Goal: Task Accomplishment & Management: Use online tool/utility

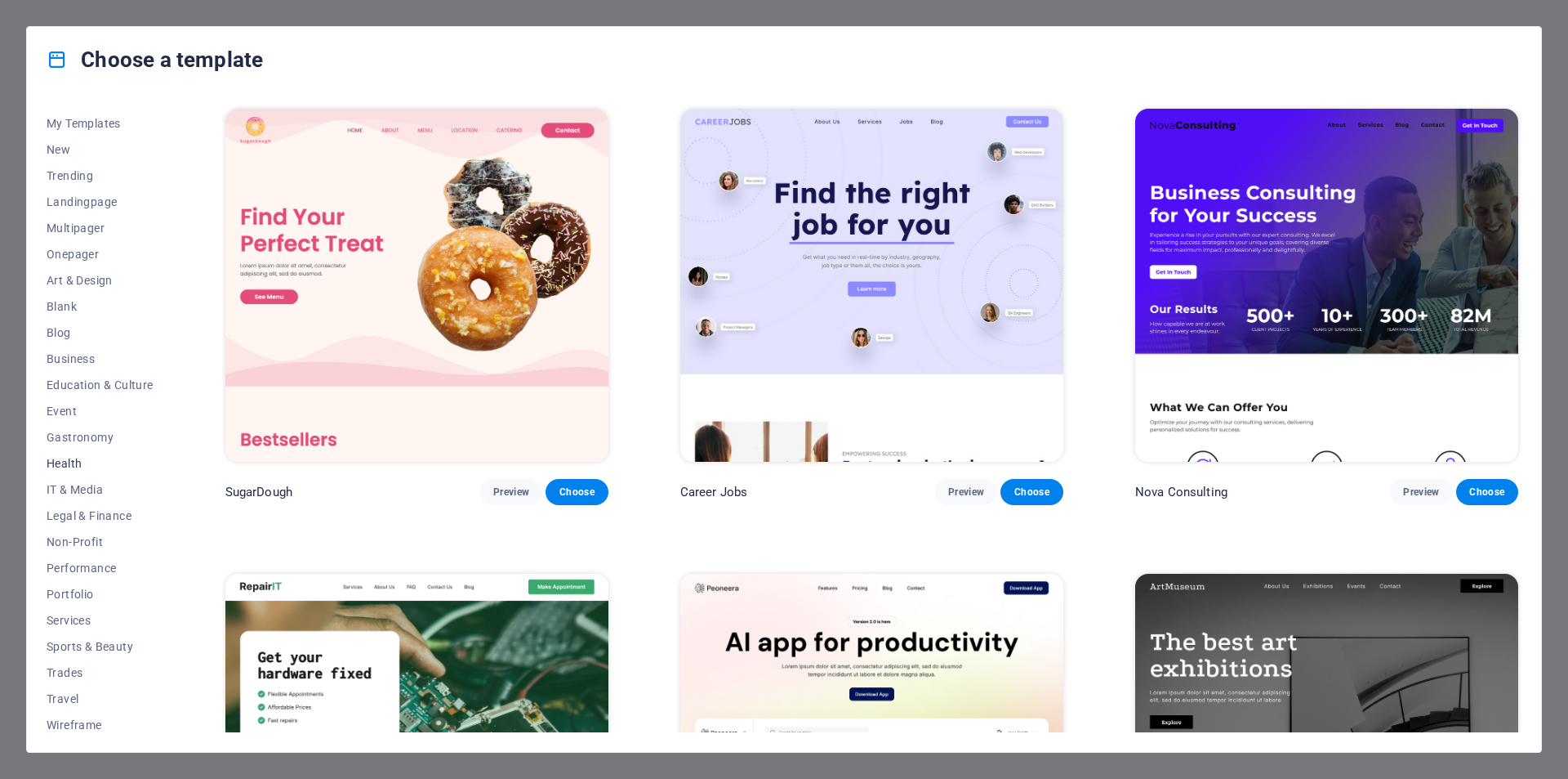
scroll to position [27, 0]
click at [1567, 261] on div "Choose a template All Templates My Templates New Trending Landingpage Multipage…" at bounding box center [784, 390] width 1568 height 779
click at [569, 492] on span "Choose" at bounding box center [576, 492] width 36 height 13
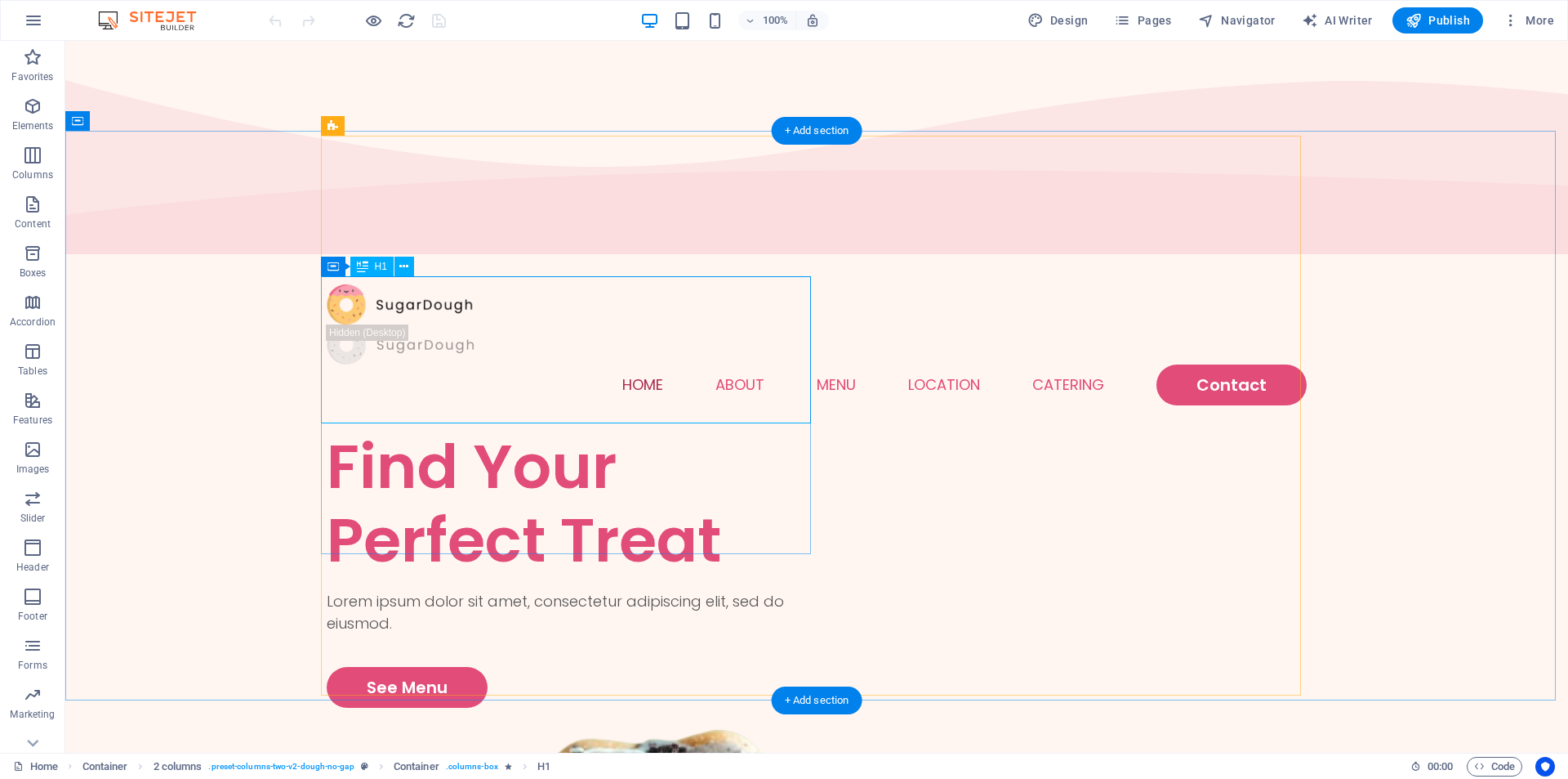
click at [623, 430] on div "Find Your Perfect Treat" at bounding box center [572, 503] width 490 height 147
click at [600, 430] on div "Find Your Perfect Treat" at bounding box center [572, 503] width 490 height 147
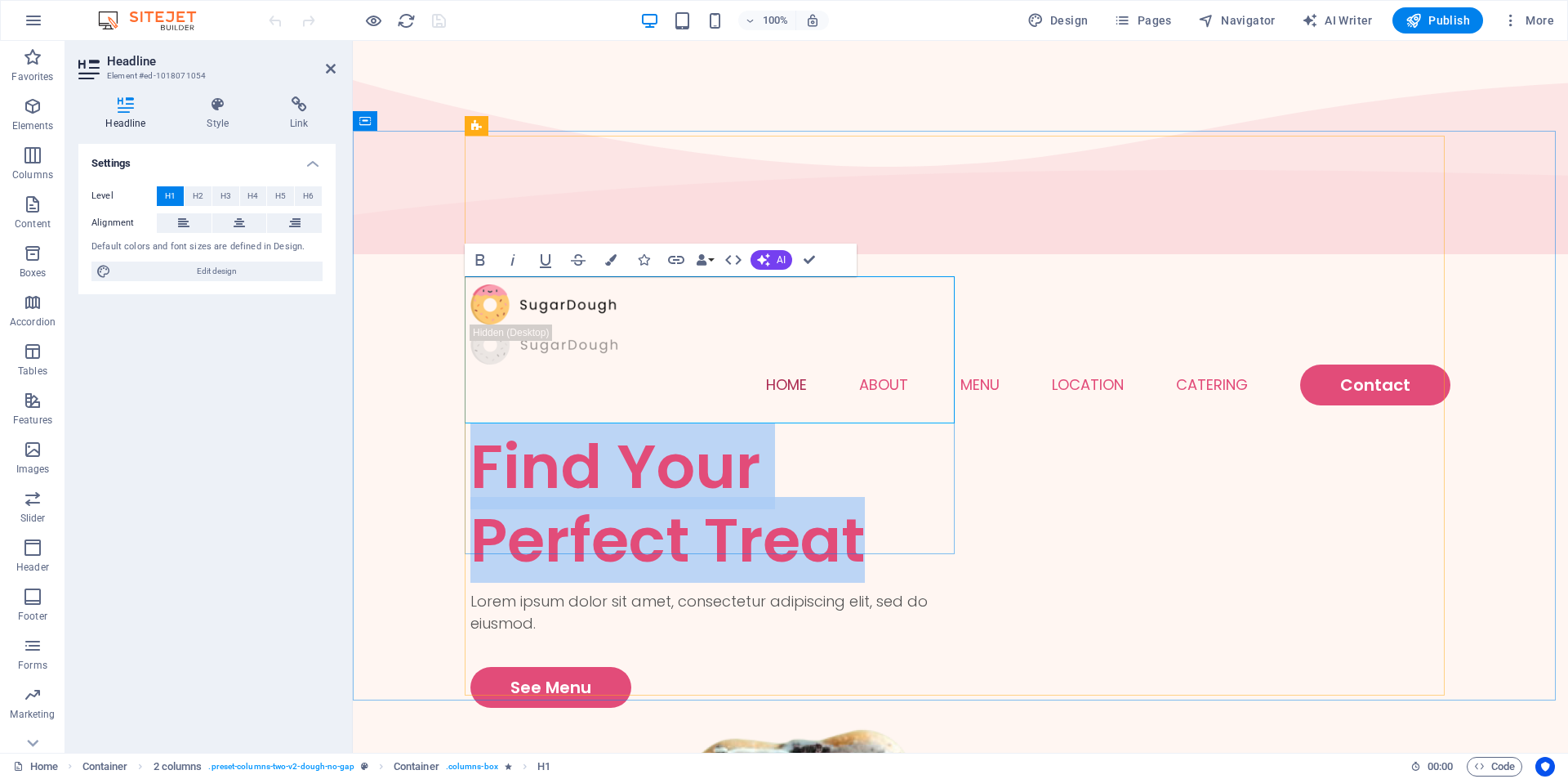
click at [781, 430] on h1 "Find Your Perfect Treat" at bounding box center [715, 503] width 490 height 147
click at [736, 430] on h1 "Find Your Perfect Treat" at bounding box center [715, 503] width 490 height 147
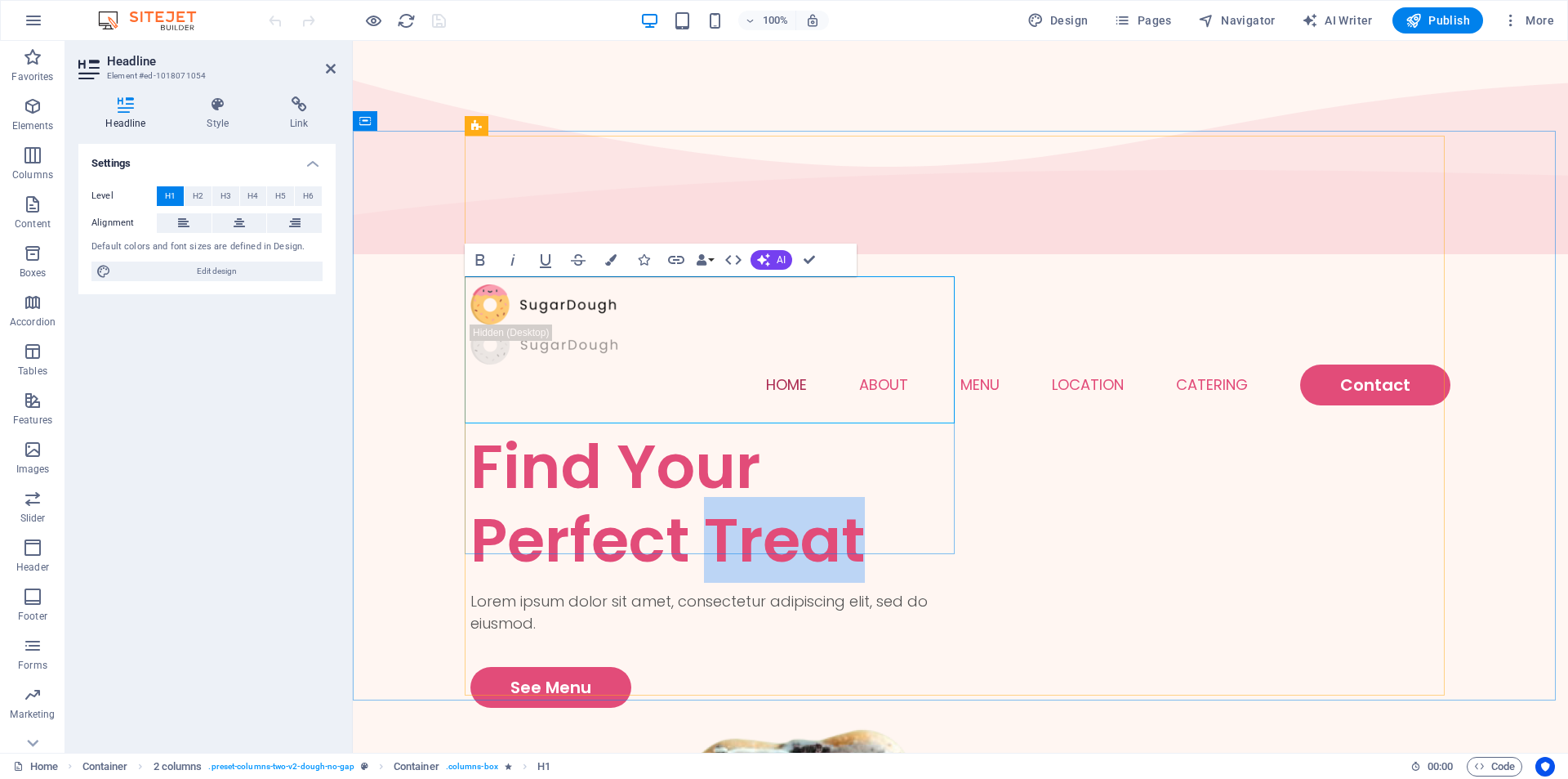
click at [736, 430] on h1 "Find Your Perfect Treat" at bounding box center [715, 503] width 490 height 147
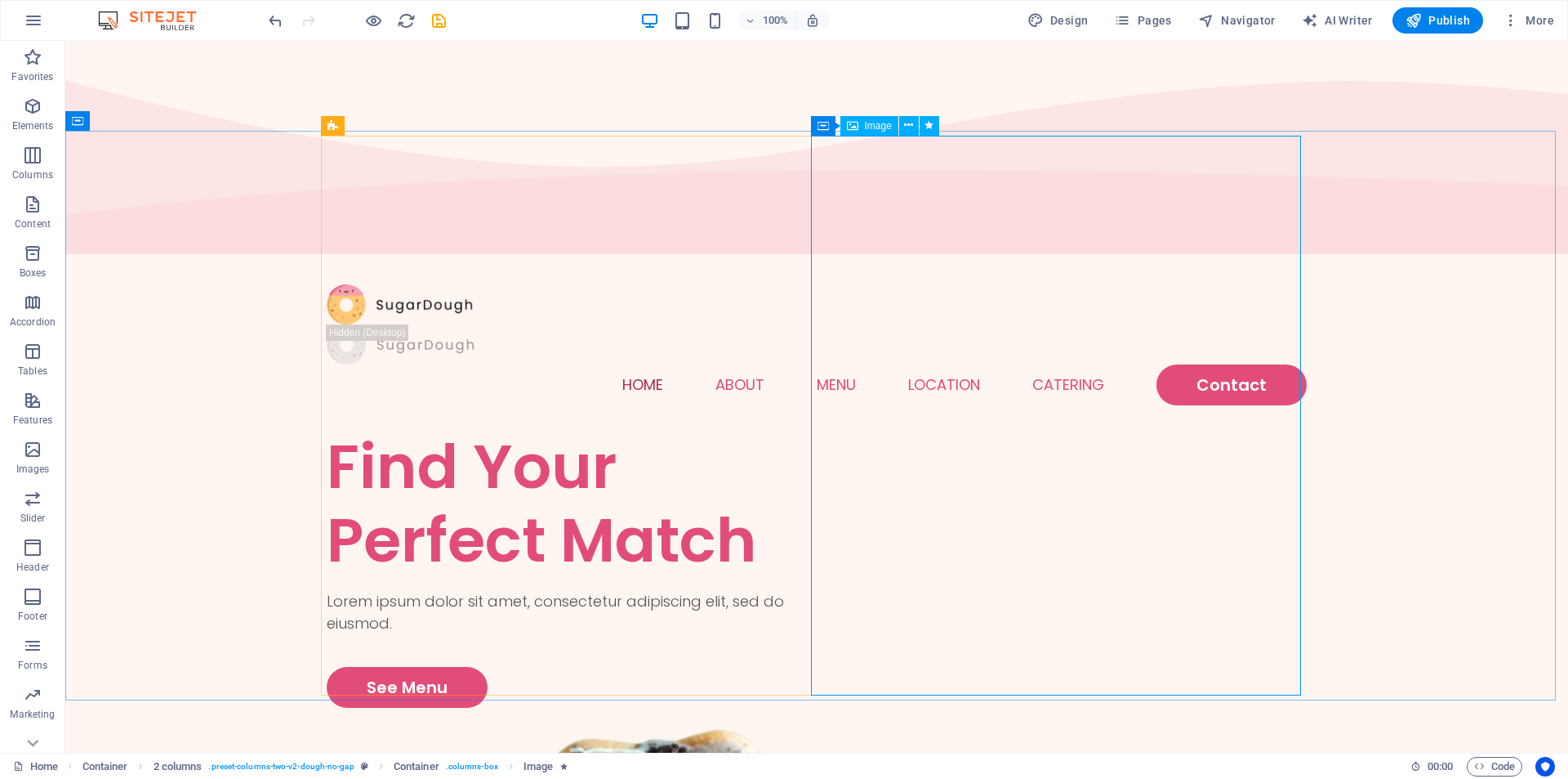
click at [859, 125] on div "Image" at bounding box center [869, 125] width 58 height 19
click at [861, 127] on div "Image" at bounding box center [869, 125] width 58 height 19
click at [905, 124] on icon at bounding box center [909, 125] width 9 height 17
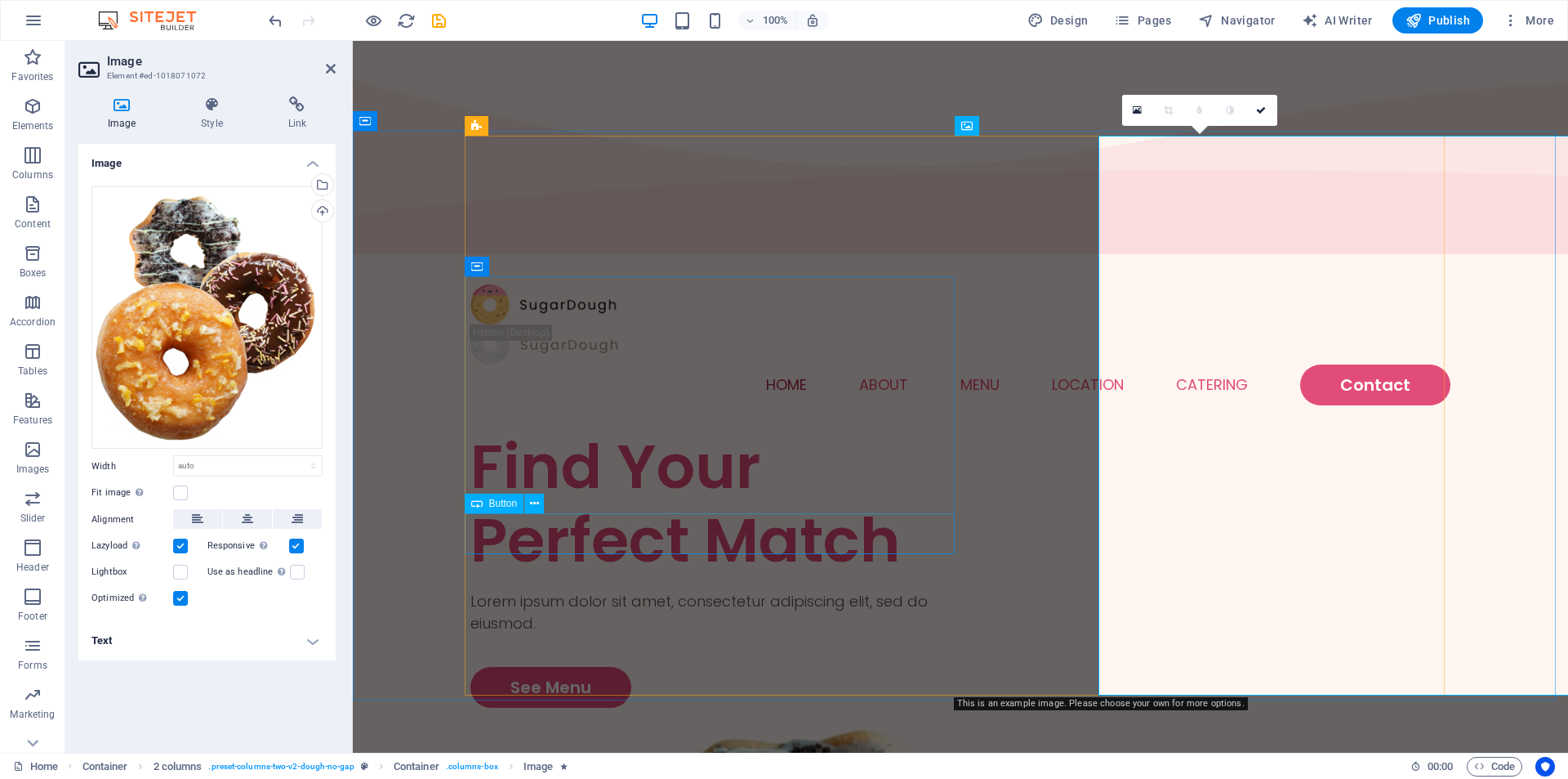
click at [925, 667] on div "See Menu" at bounding box center [715, 687] width 490 height 41
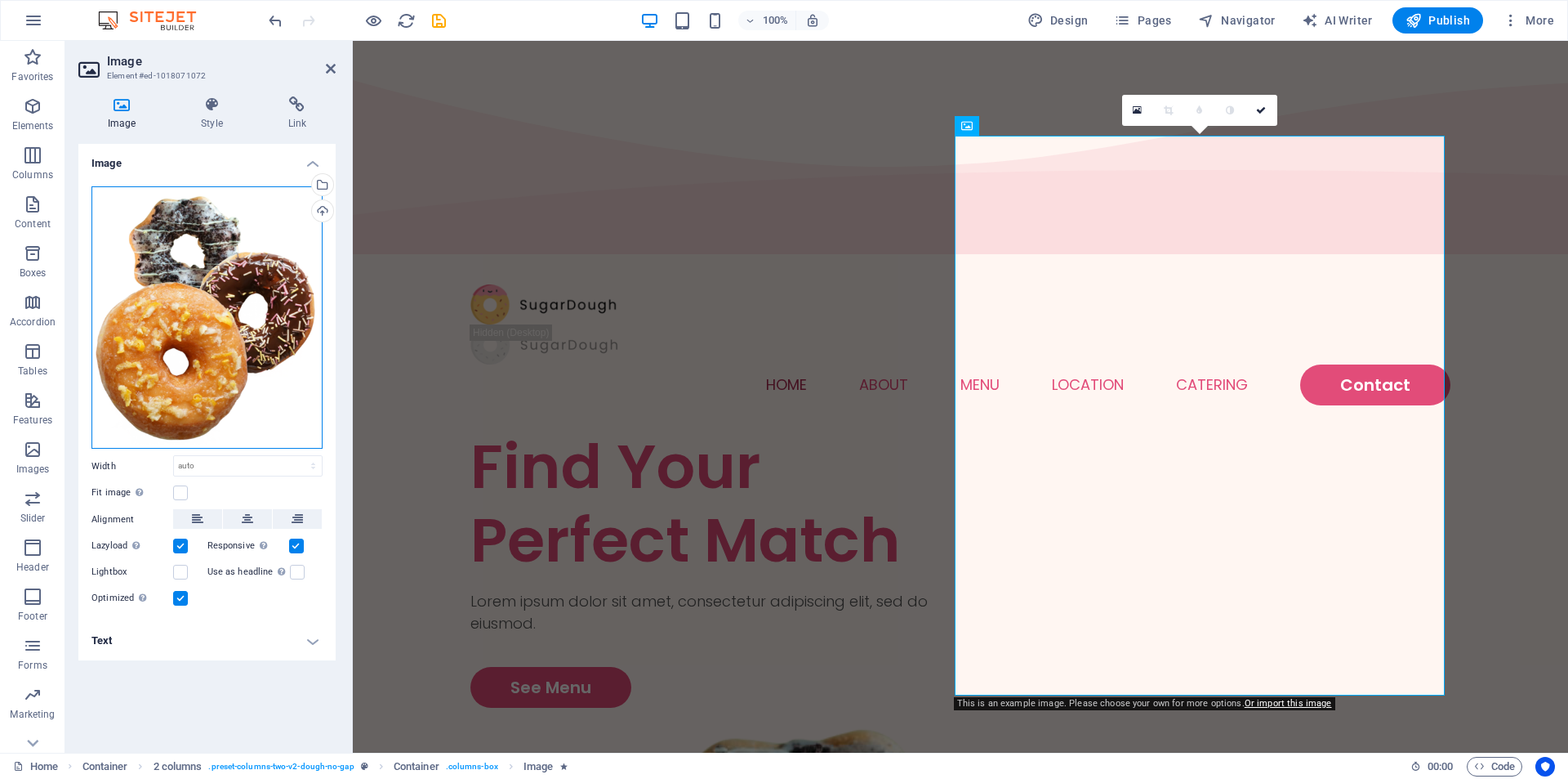
click at [181, 231] on div "Drag files here, click to choose files or select files from Files or our free s…" at bounding box center [207, 318] width 231 height 263
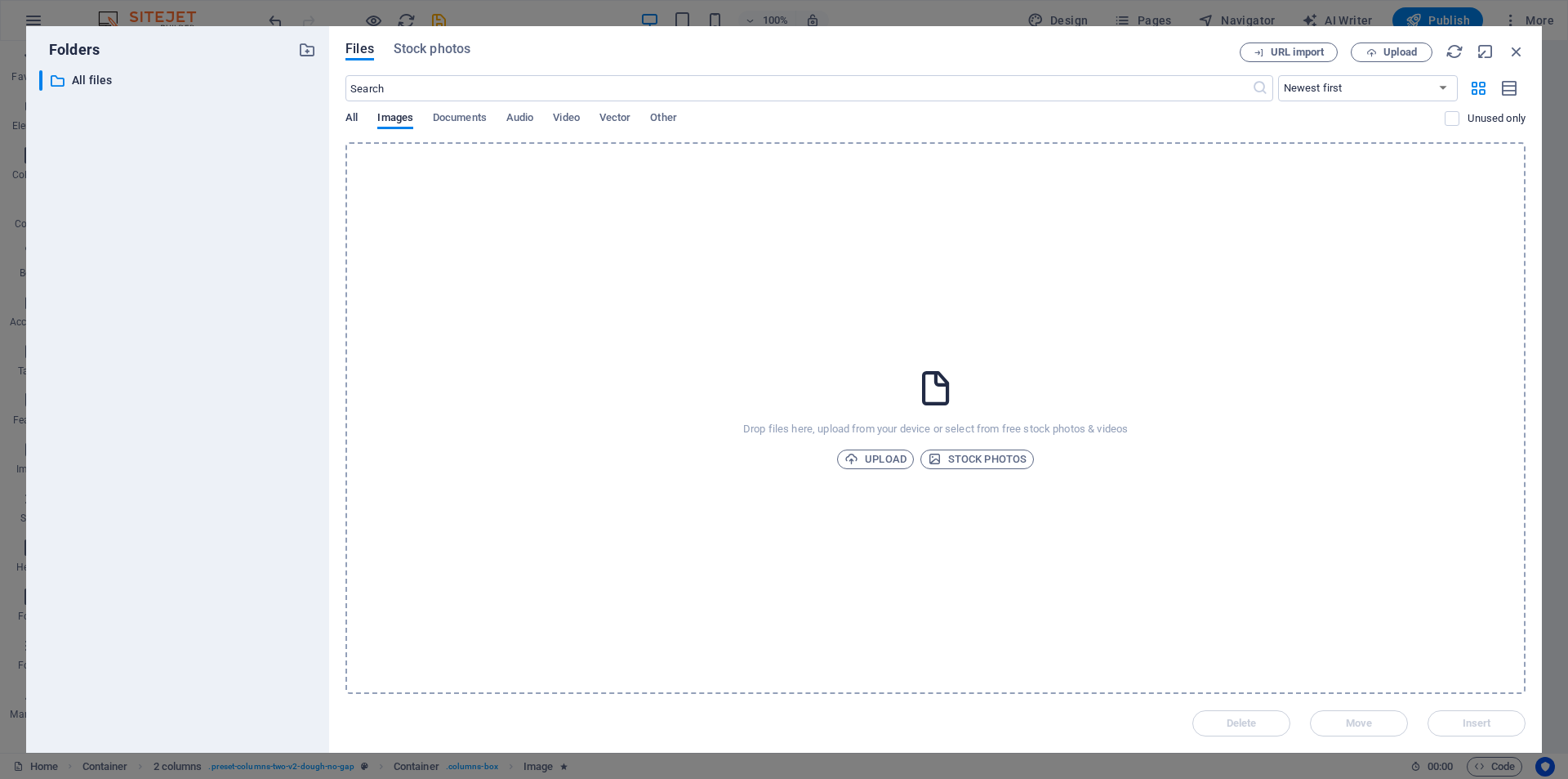
click at [349, 118] on span "All" at bounding box center [351, 119] width 12 height 23
click at [393, 120] on span "Images" at bounding box center [395, 119] width 36 height 23
click at [932, 389] on icon at bounding box center [936, 388] width 41 height 41
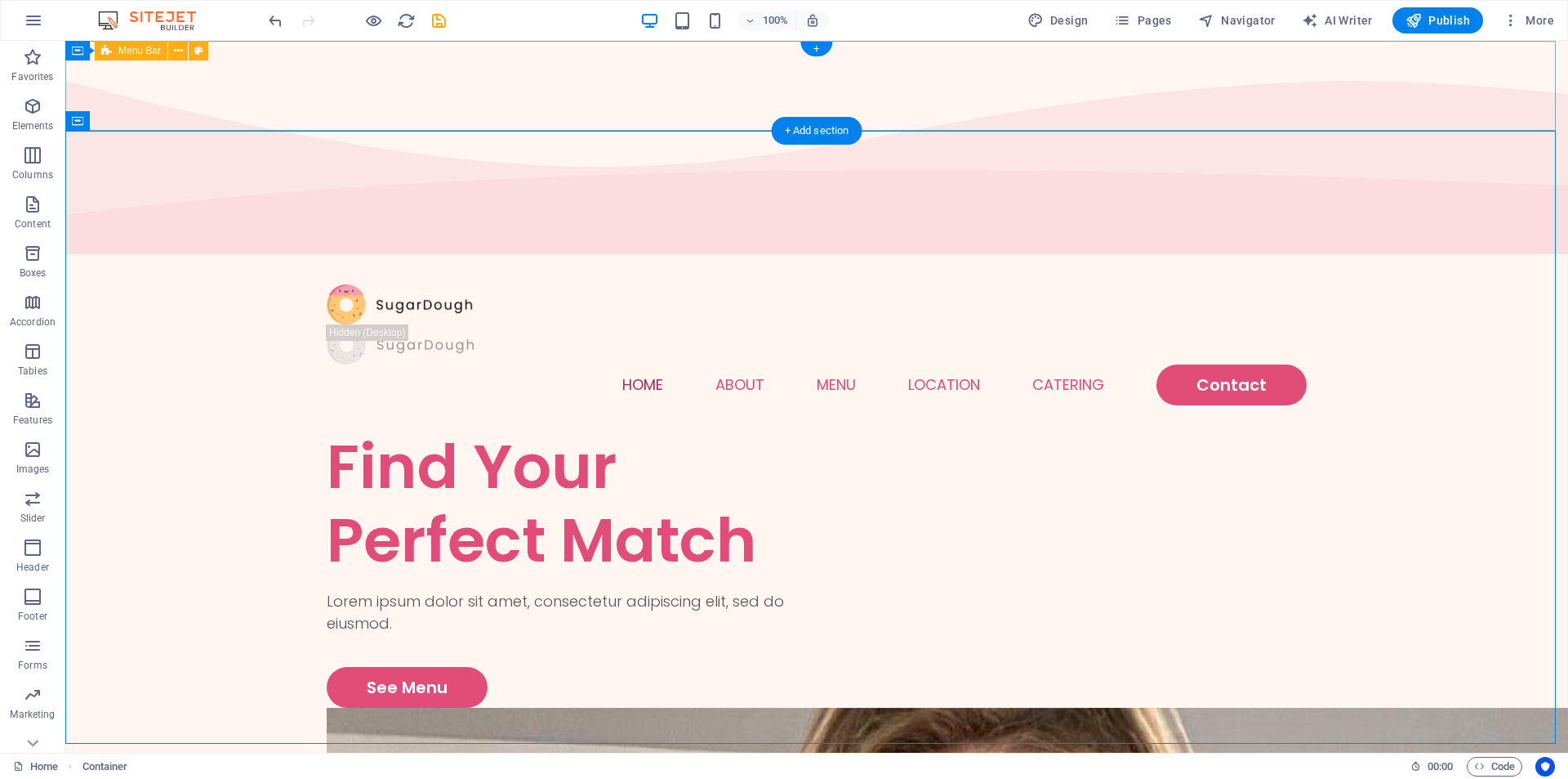
click at [1513, 260] on div "Menu Home About Menu Location Catering Contact" at bounding box center [817, 345] width 1503 height 170
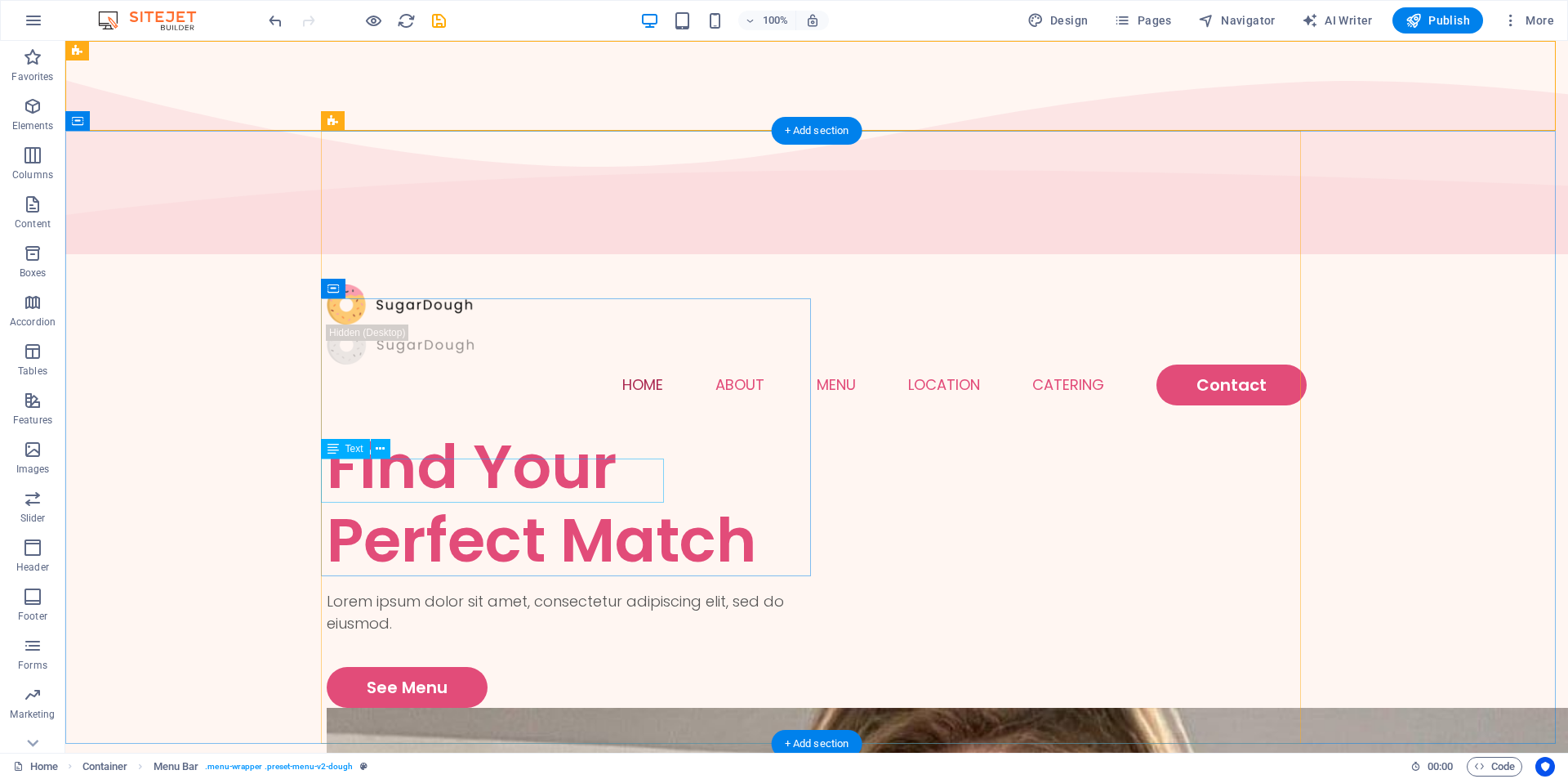
click at [500, 590] on div "Lorem ipsum dolor sit amet, consectetur adipiscing elit, sed do eiusmod." at bounding box center [572, 612] width 490 height 44
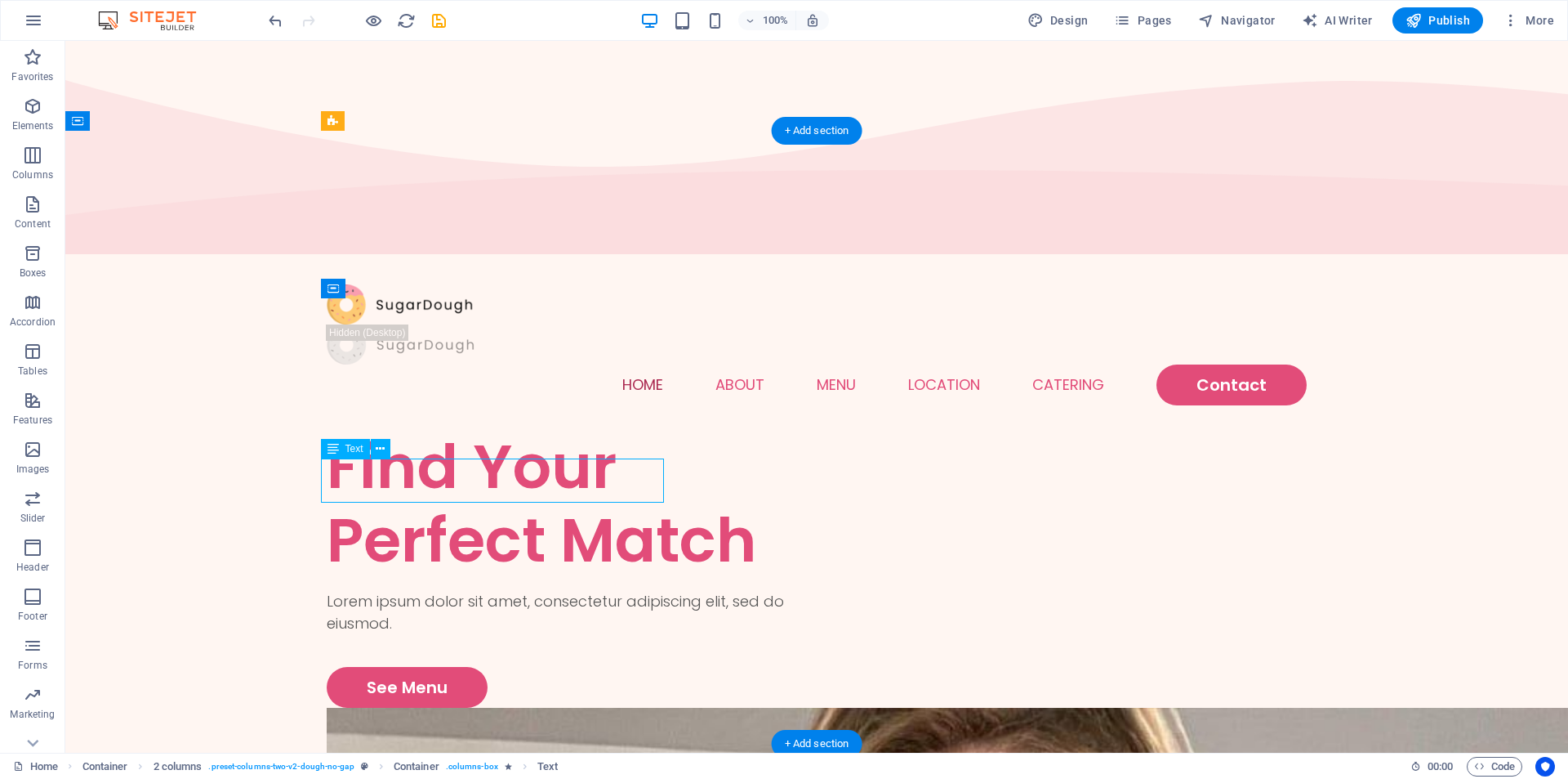
click at [500, 590] on div "Lorem ipsum dolor sit amet, consectetur adipiscing elit, sed do eiusmod." at bounding box center [572, 612] width 490 height 44
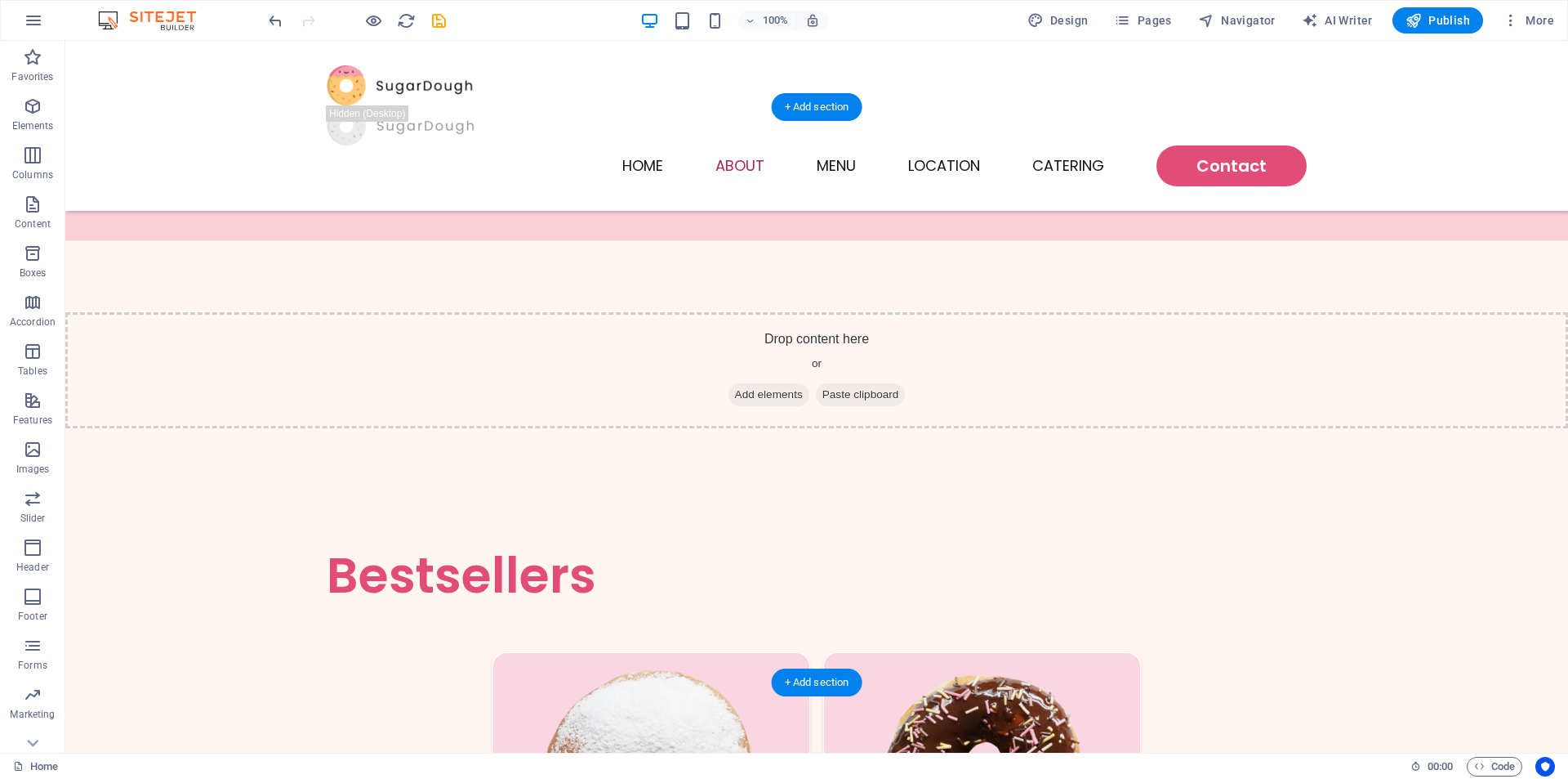
scroll to position [2452, 0]
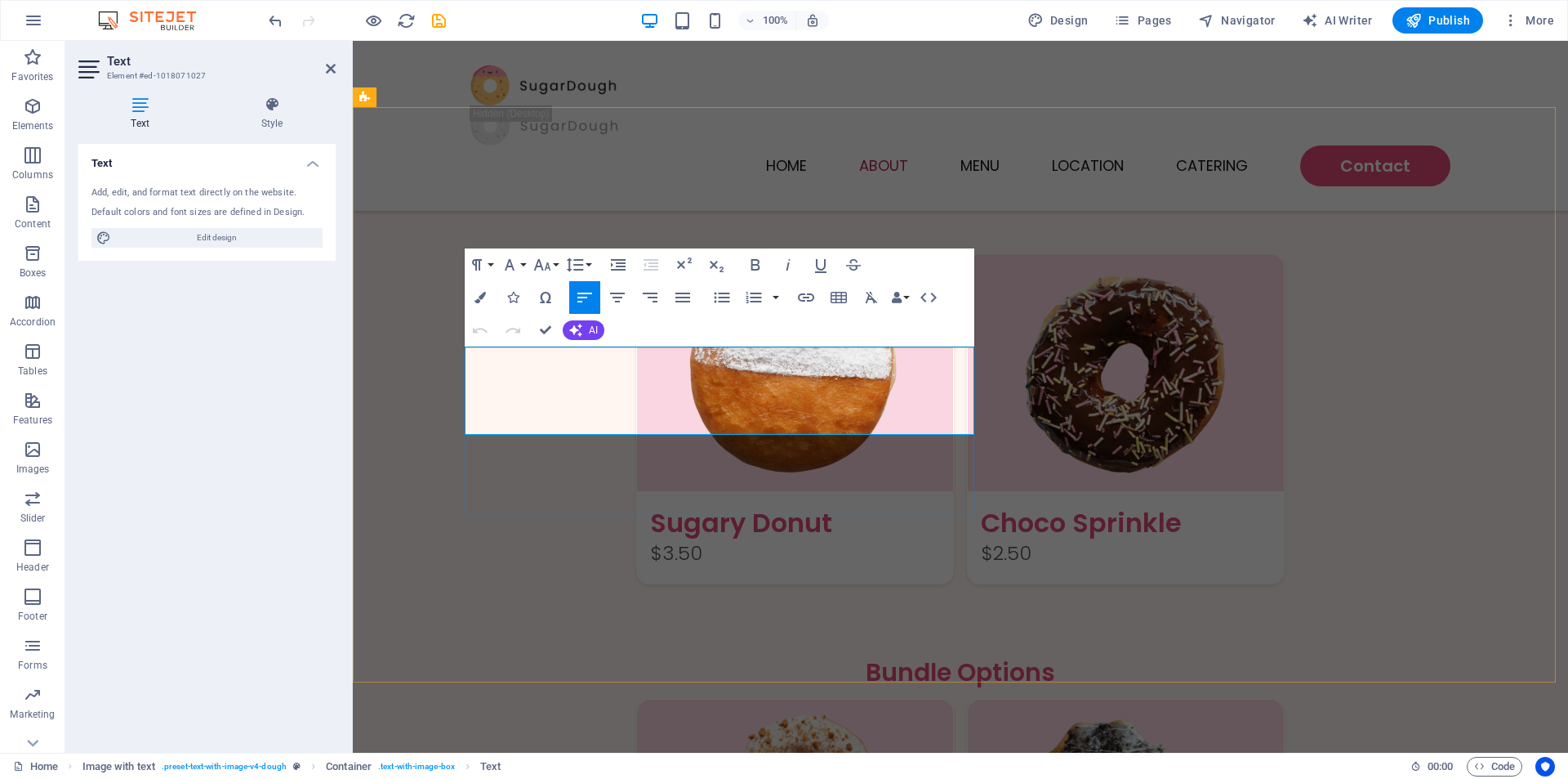
scroll to position [2396, 0]
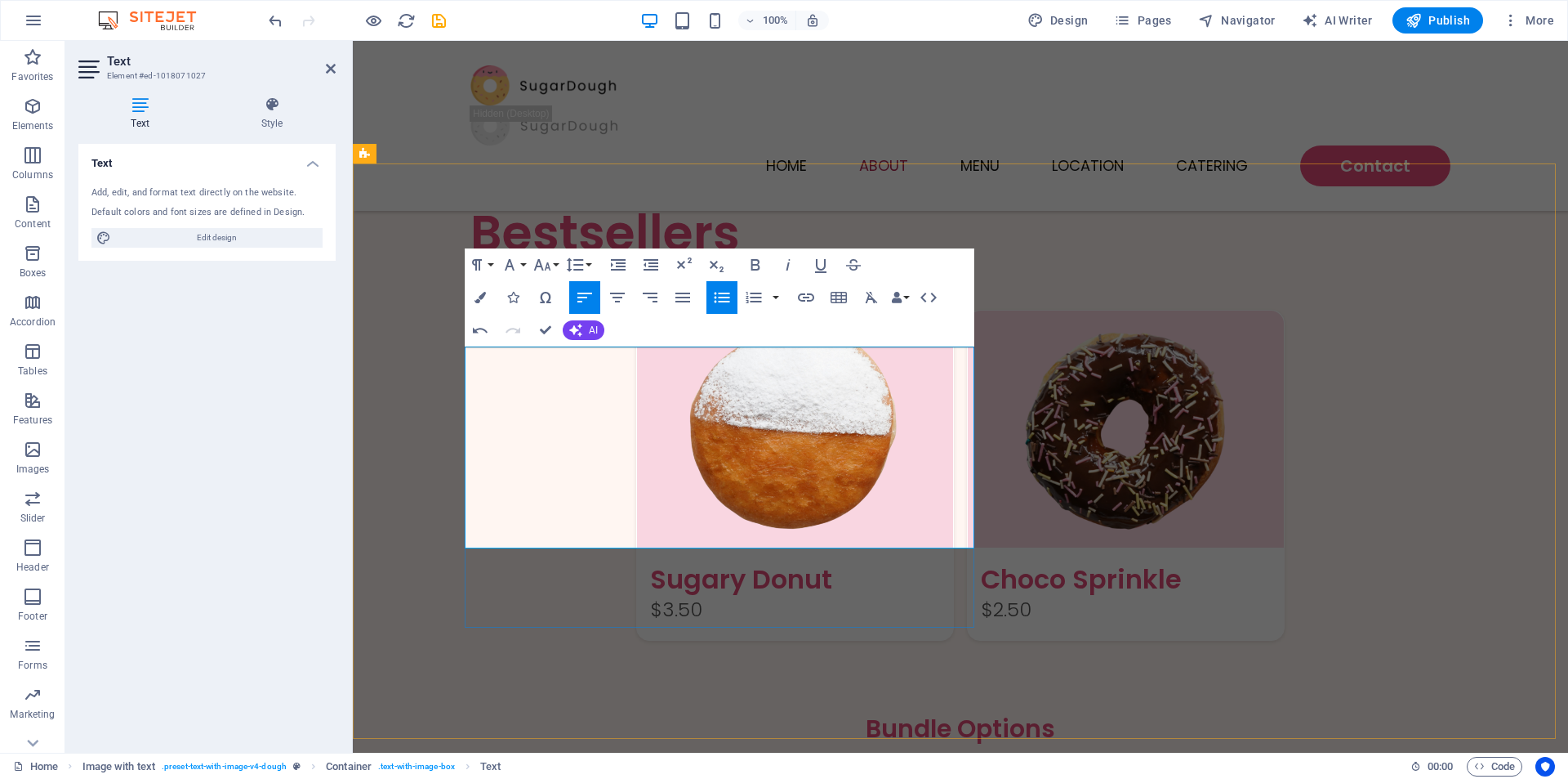
drag, startPoint x: 654, startPoint y: 362, endPoint x: 469, endPoint y: 360, distance: 185.0
copy strong "Why You’ll Love It Here:"
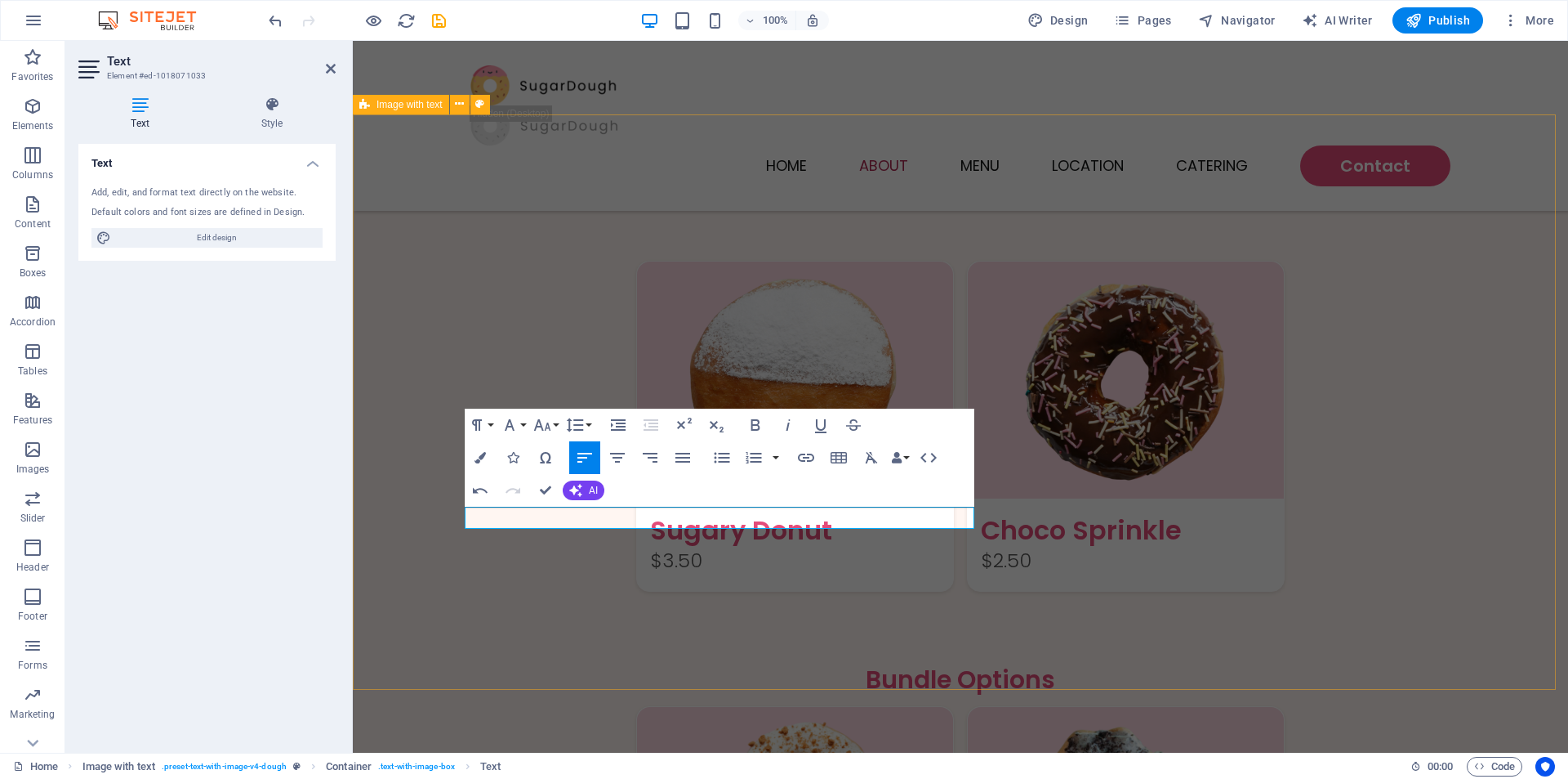
drag, startPoint x: 702, startPoint y: 620, endPoint x: 991, endPoint y: 620, distance: 289.0
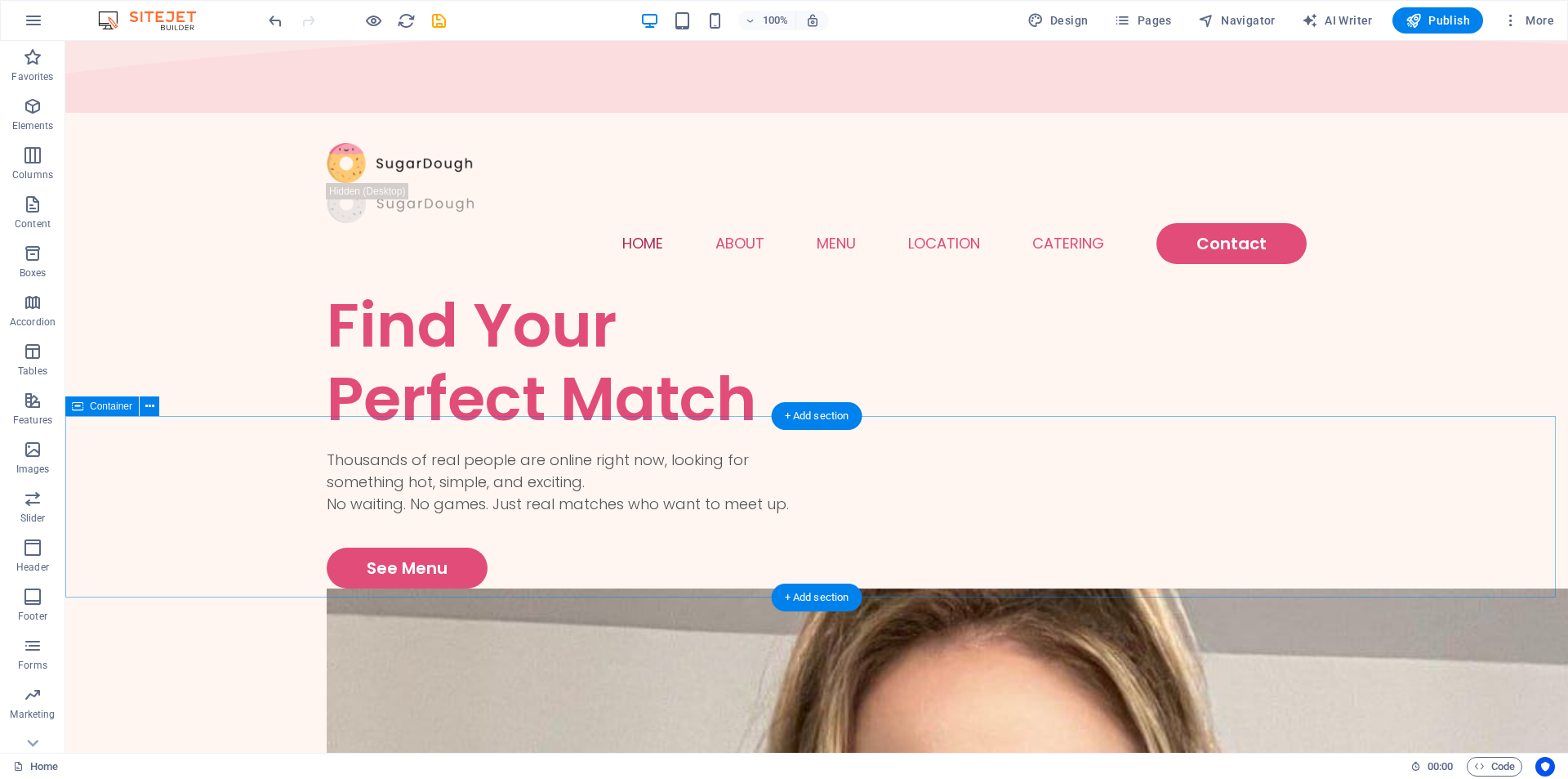
scroll to position [0, 0]
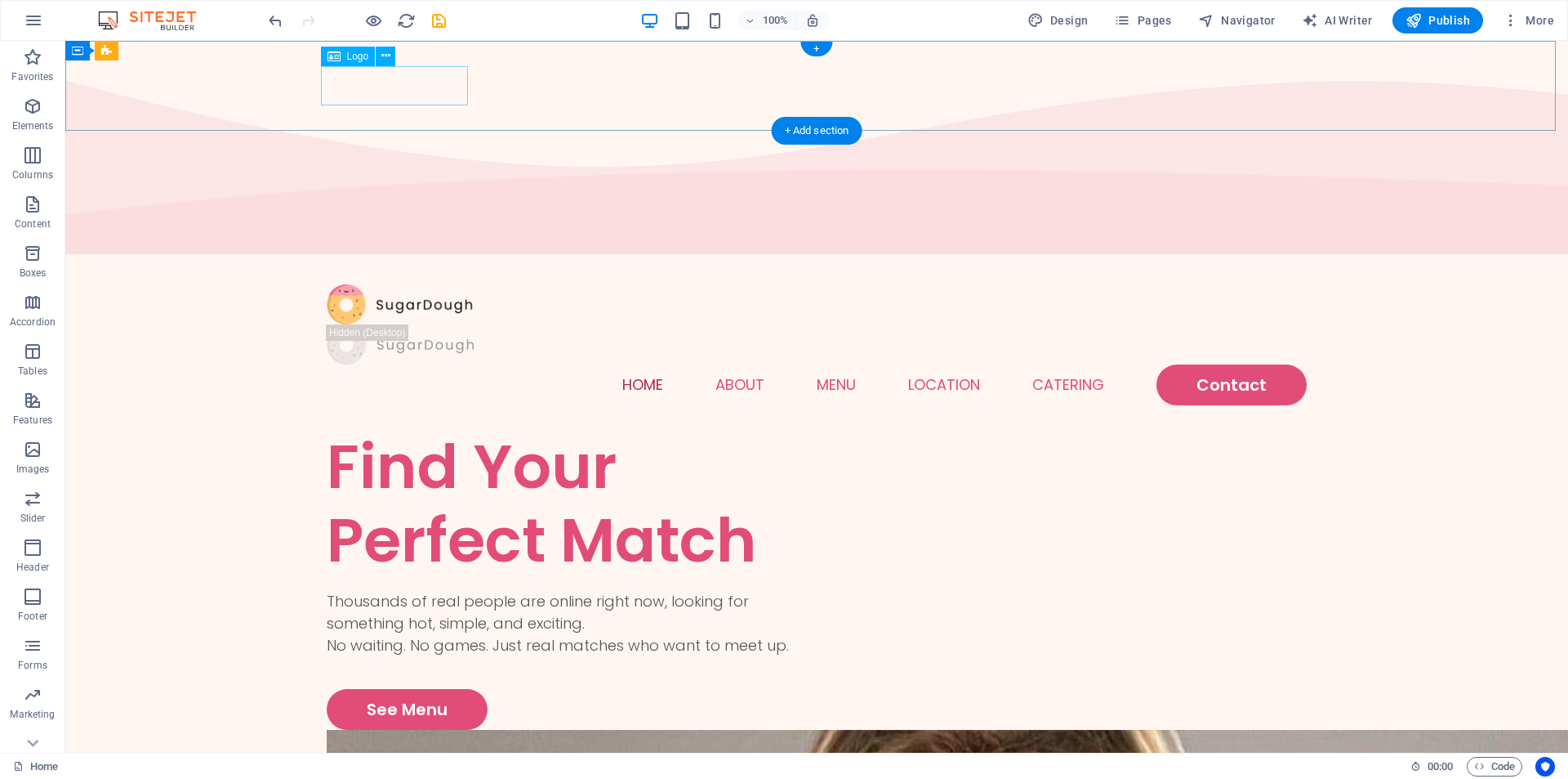
click at [372, 284] on div at bounding box center [817, 304] width 980 height 40
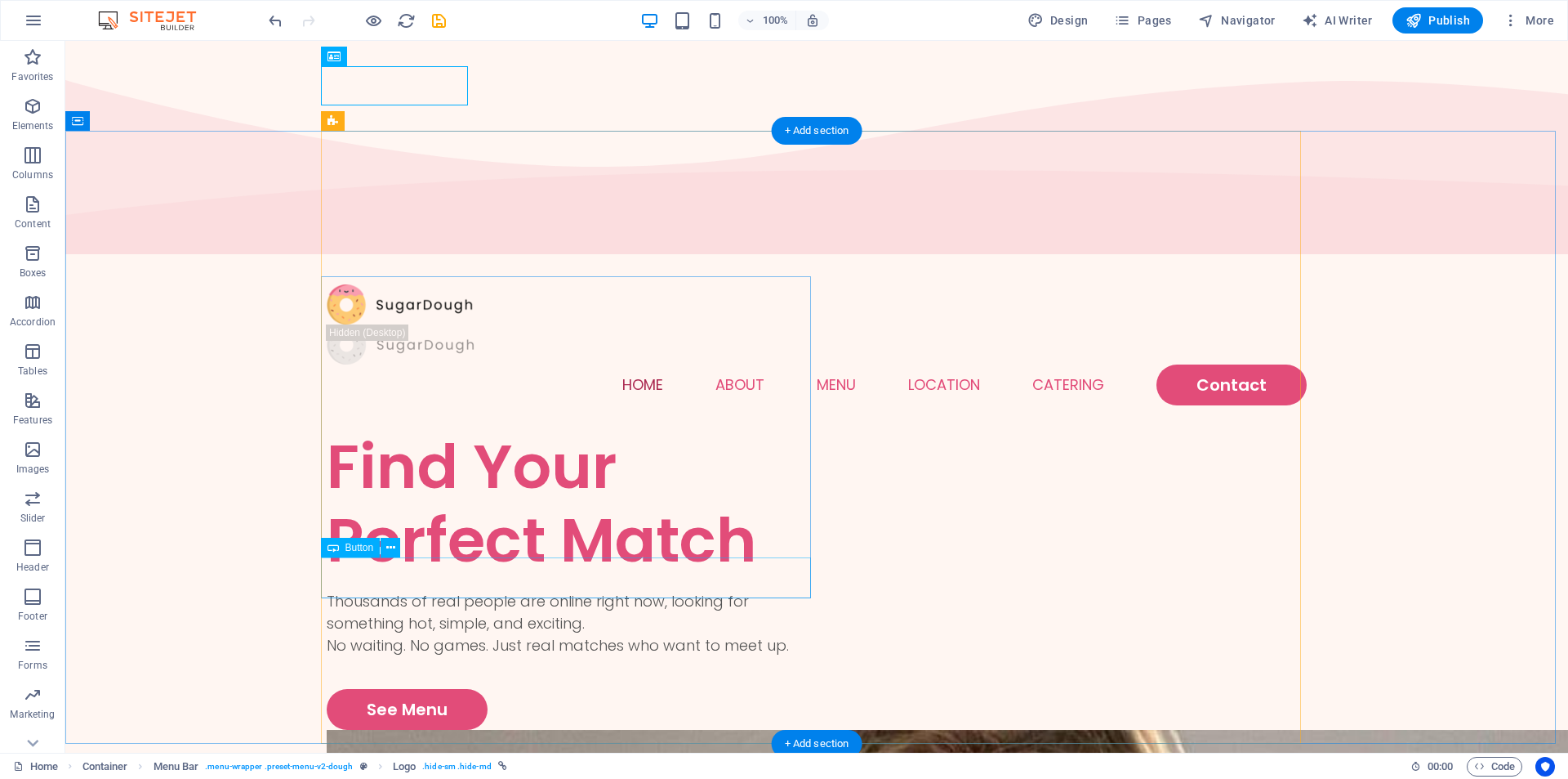
click at [372, 689] on div "See Menu" at bounding box center [572, 710] width 490 height 41
click at [379, 689] on div "See Menu" at bounding box center [572, 710] width 490 height 41
click at [388, 689] on div "See Menu" at bounding box center [572, 710] width 490 height 41
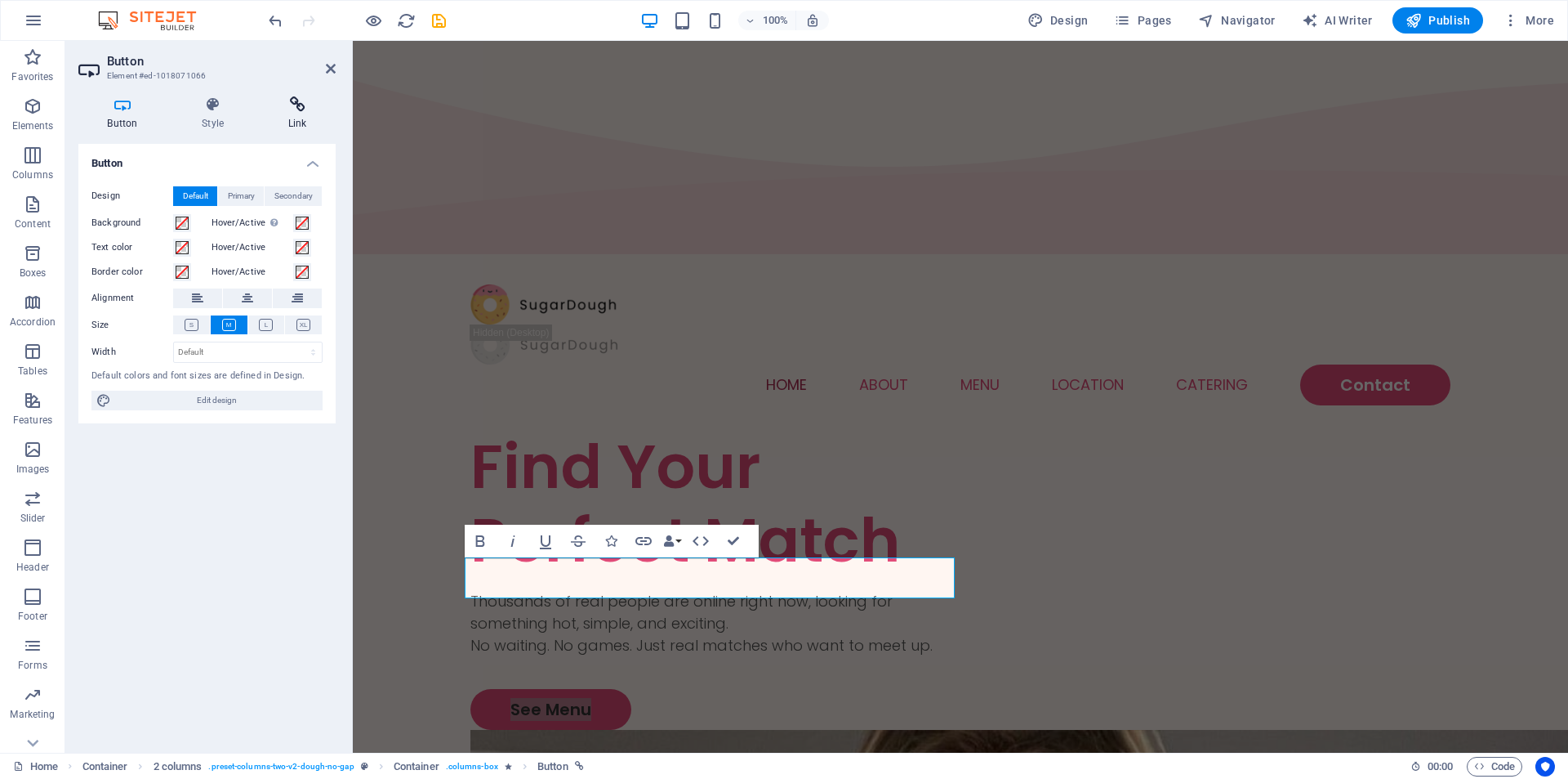
click at [297, 118] on h4 "Link" at bounding box center [297, 113] width 77 height 35
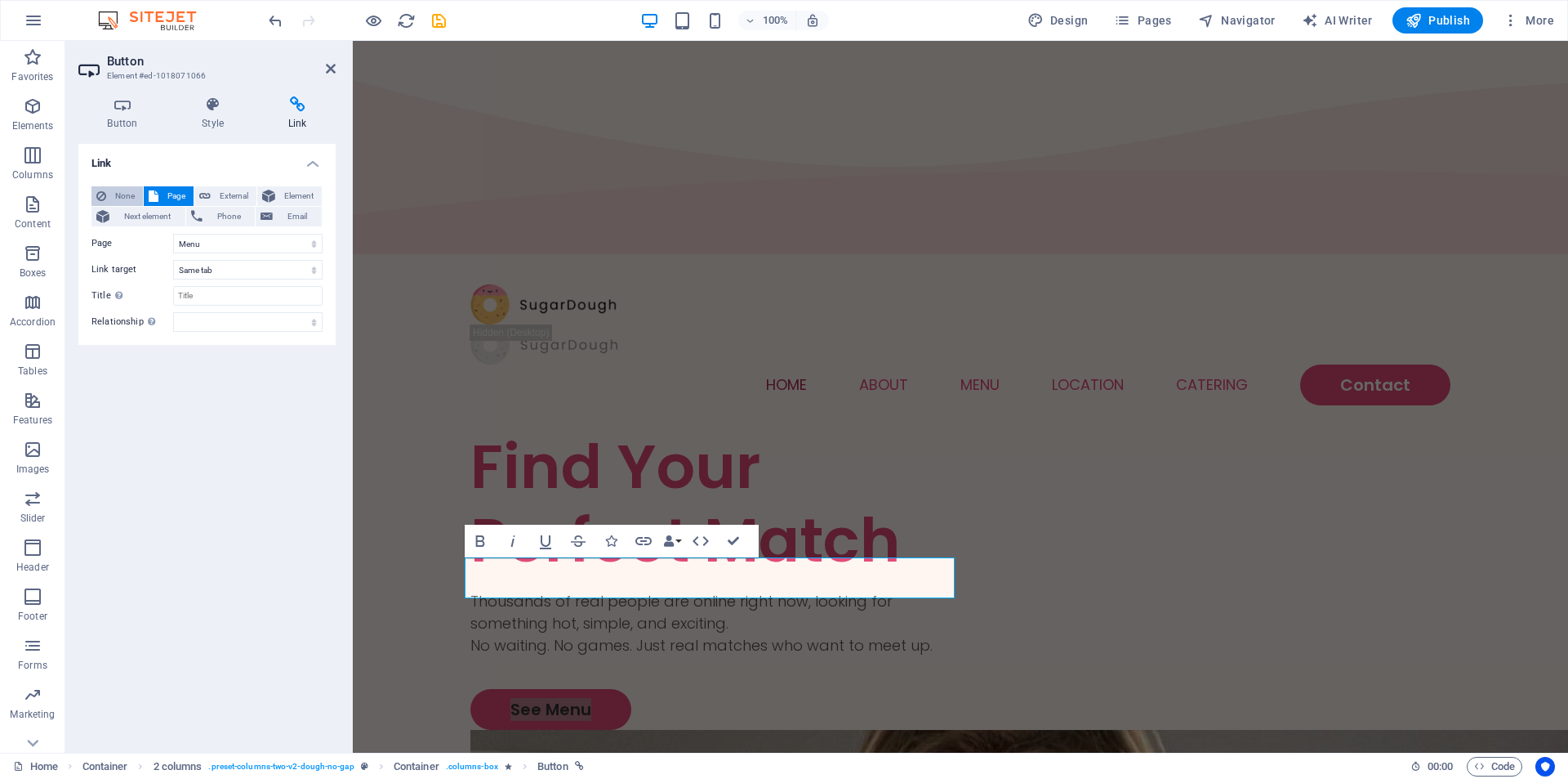
click at [115, 188] on span "None" at bounding box center [124, 196] width 26 height 19
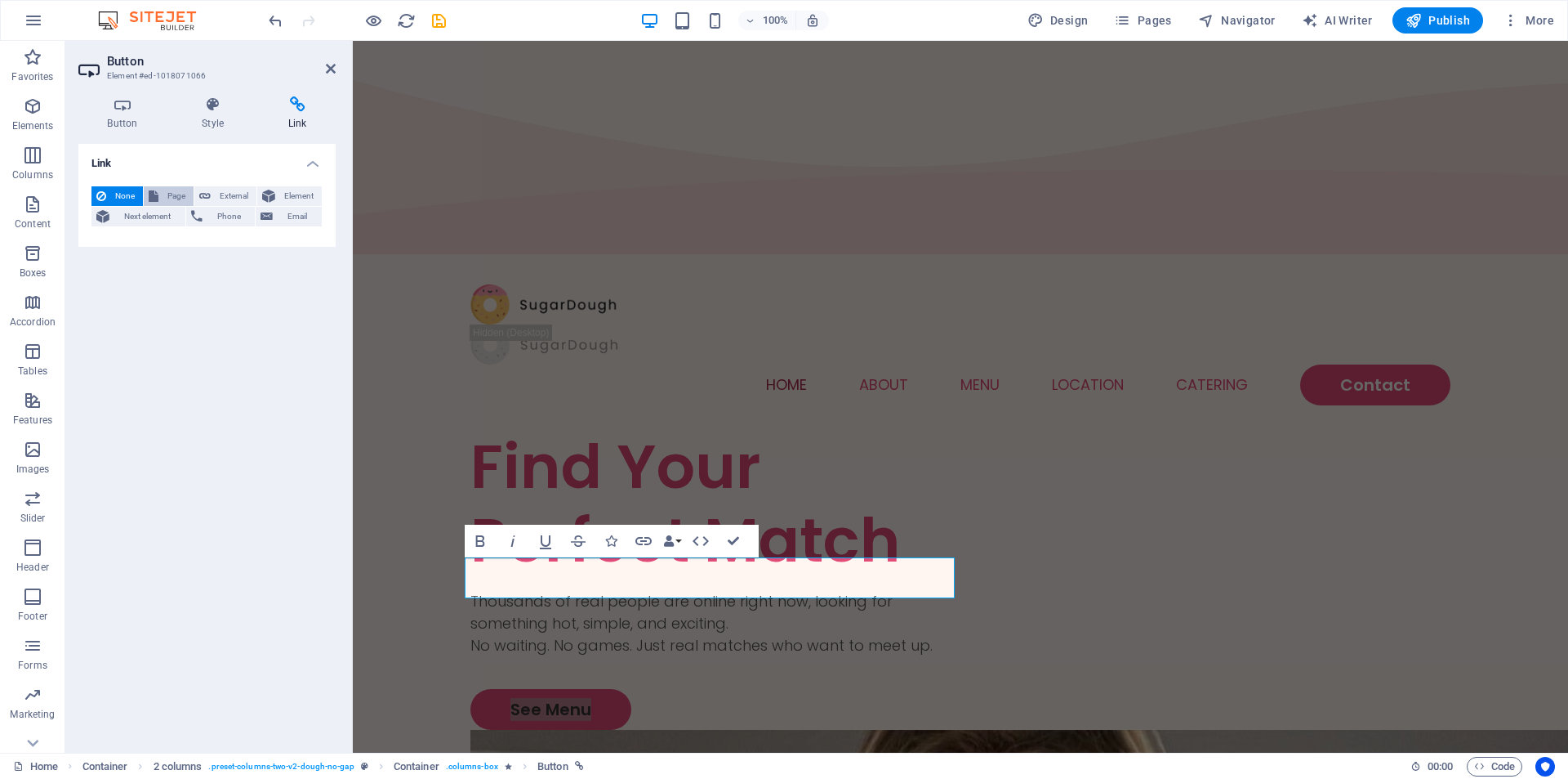
click at [164, 188] on span "Page" at bounding box center [176, 196] width 26 height 19
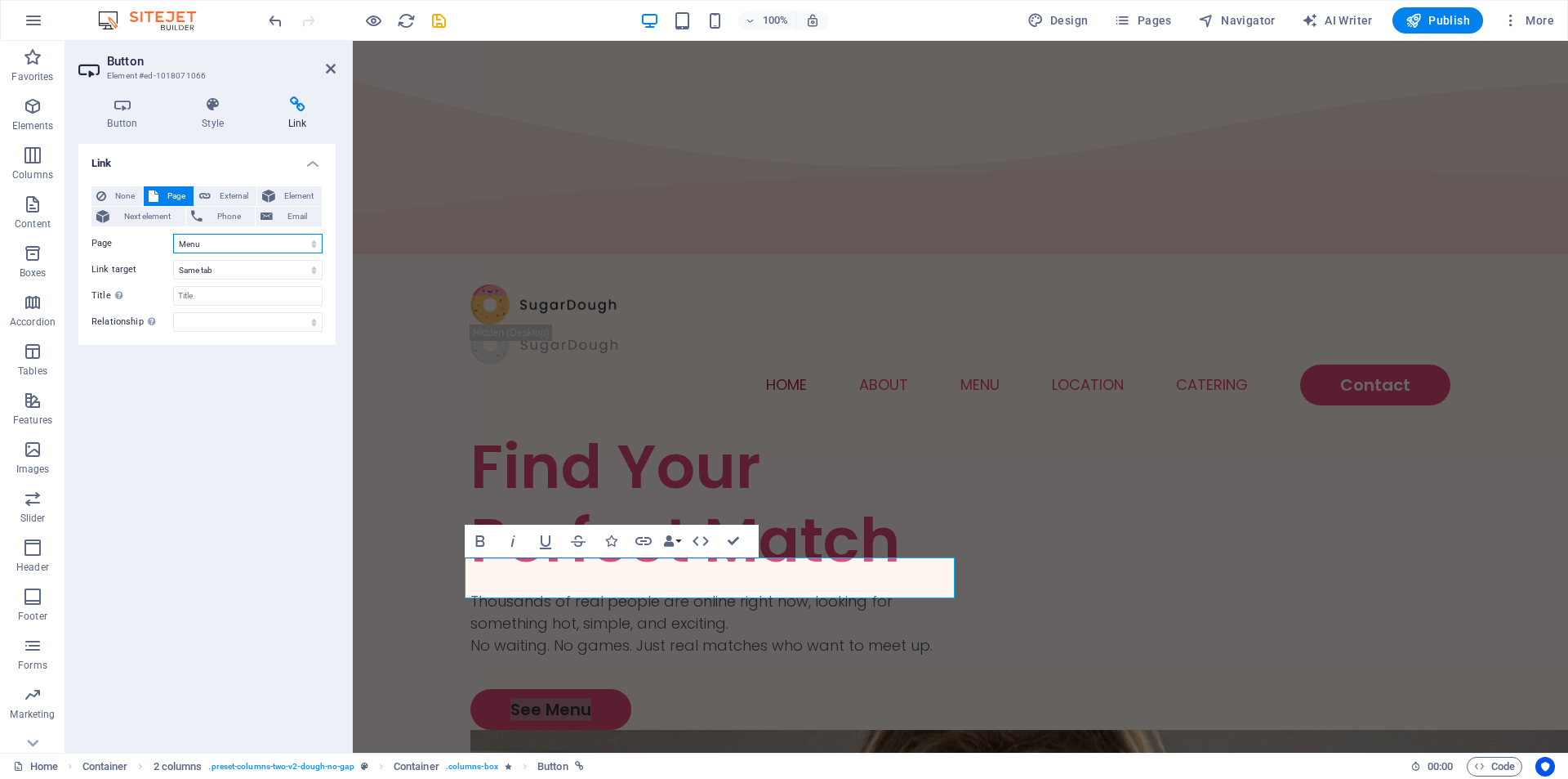
click at [224, 244] on select "Home Menu Contact Legal Notice Privacy" at bounding box center [249, 243] width 150 height 19
click at [239, 190] on span "External" at bounding box center [233, 196] width 36 height 19
select select "blank"
drag, startPoint x: 242, startPoint y: 233, endPoint x: 30, endPoint y: 230, distance: 212.0
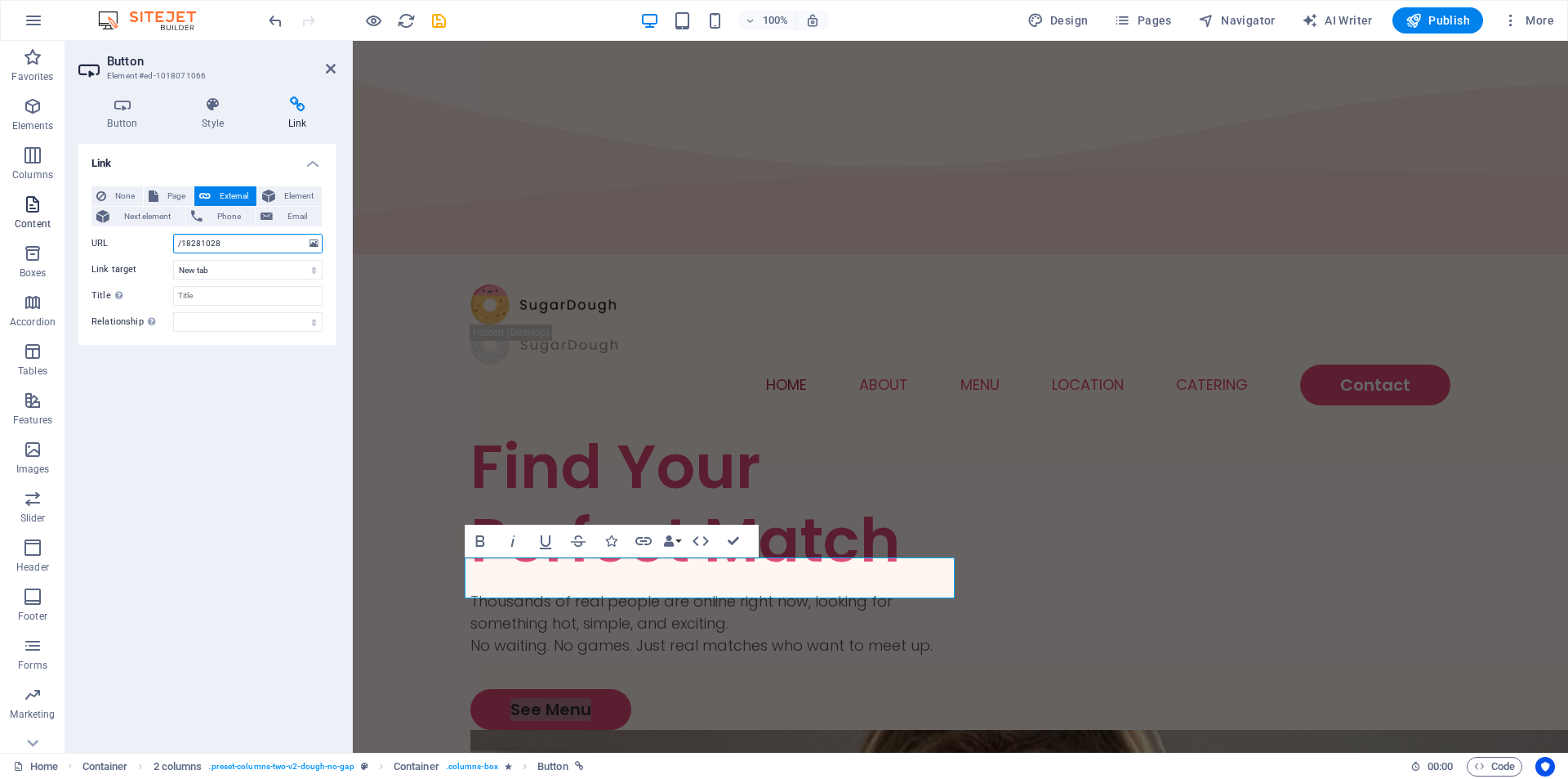
click at [23, 228] on section "Favorites Elements Columns Content Boxes Accordion Tables Features Images Slide…" at bounding box center [784, 397] width 1568 height 712
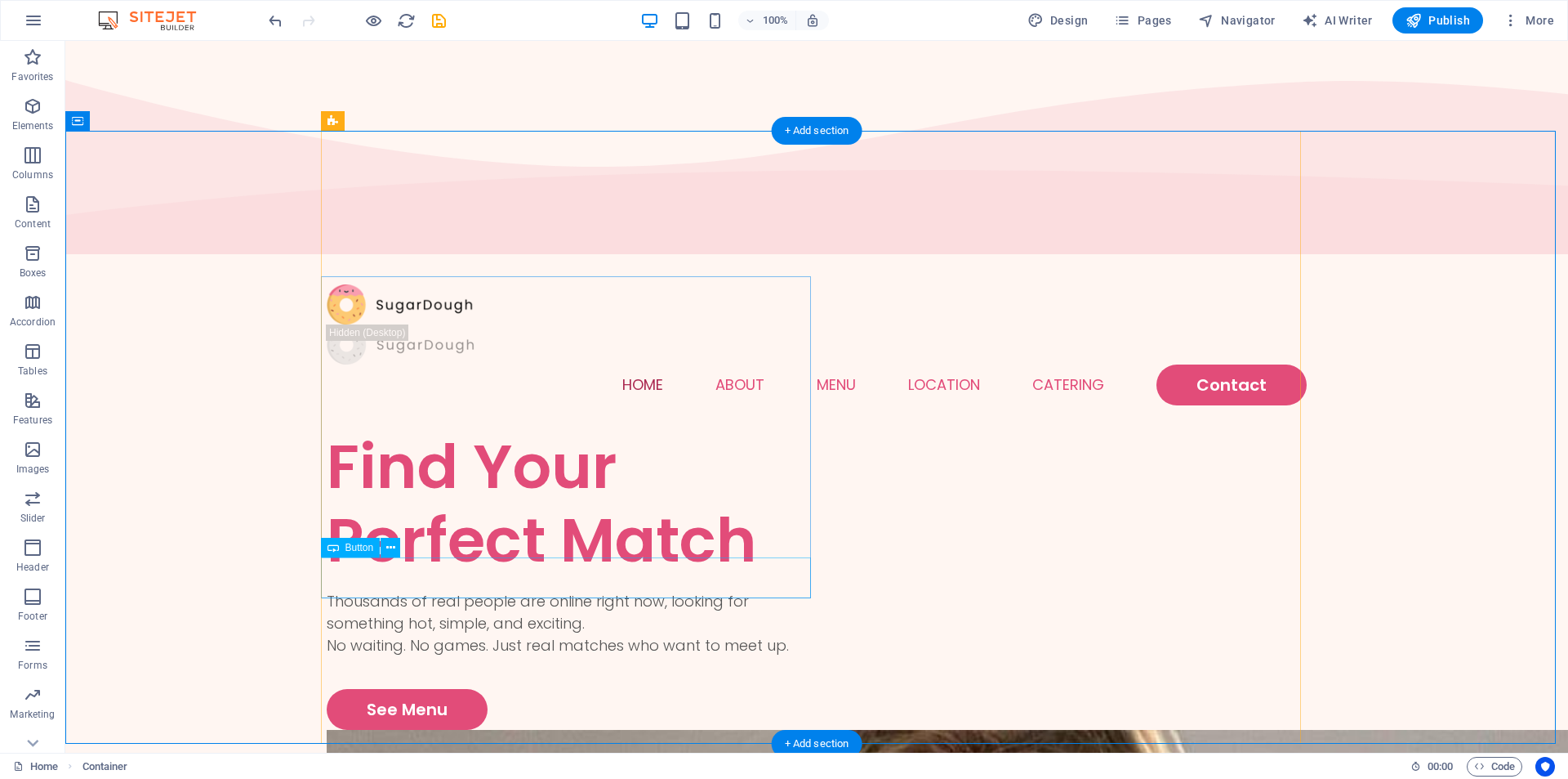
click at [417, 689] on div "See Menu" at bounding box center [572, 710] width 490 height 41
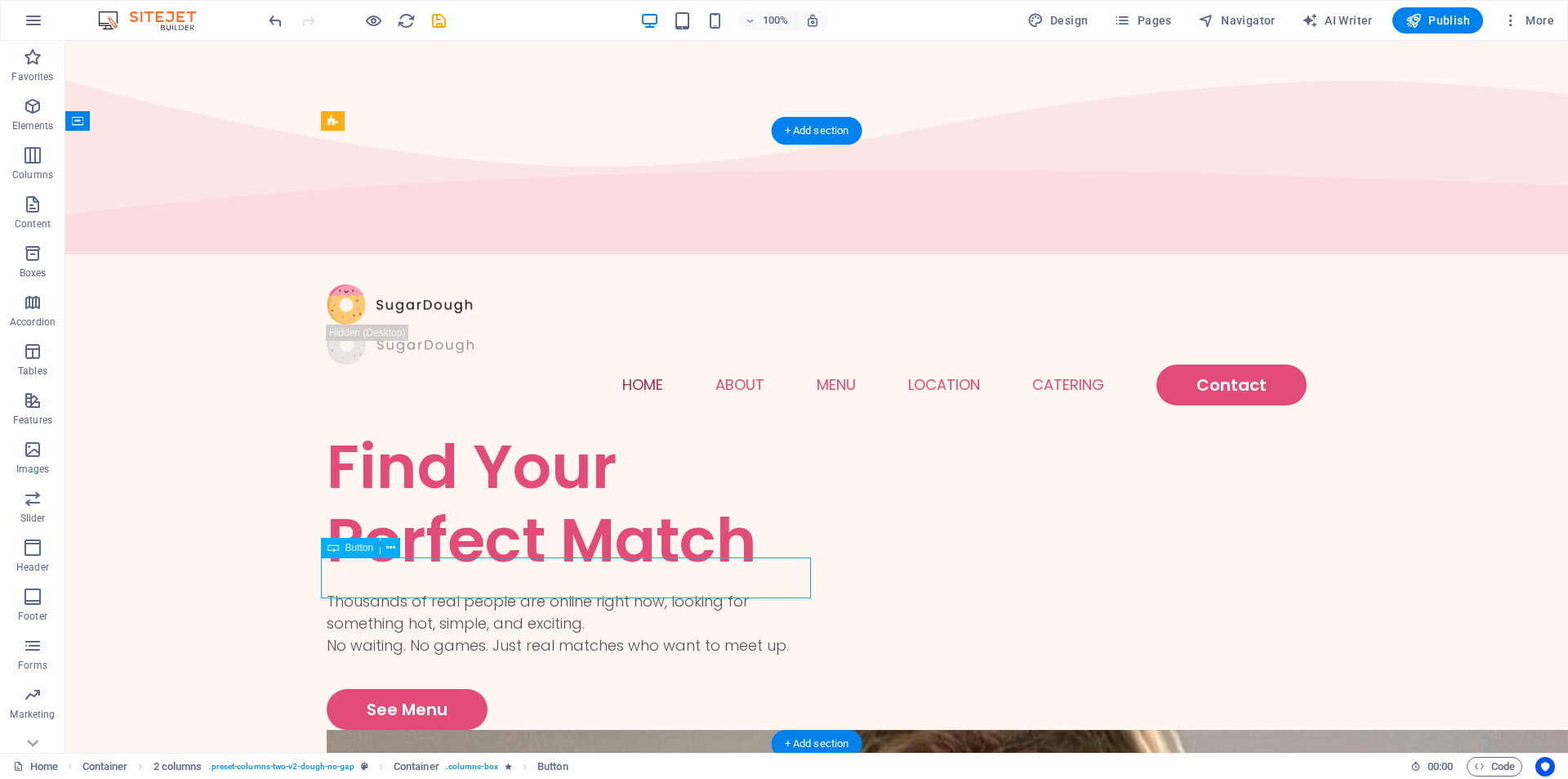
click at [417, 689] on div "See Menu" at bounding box center [572, 710] width 490 height 41
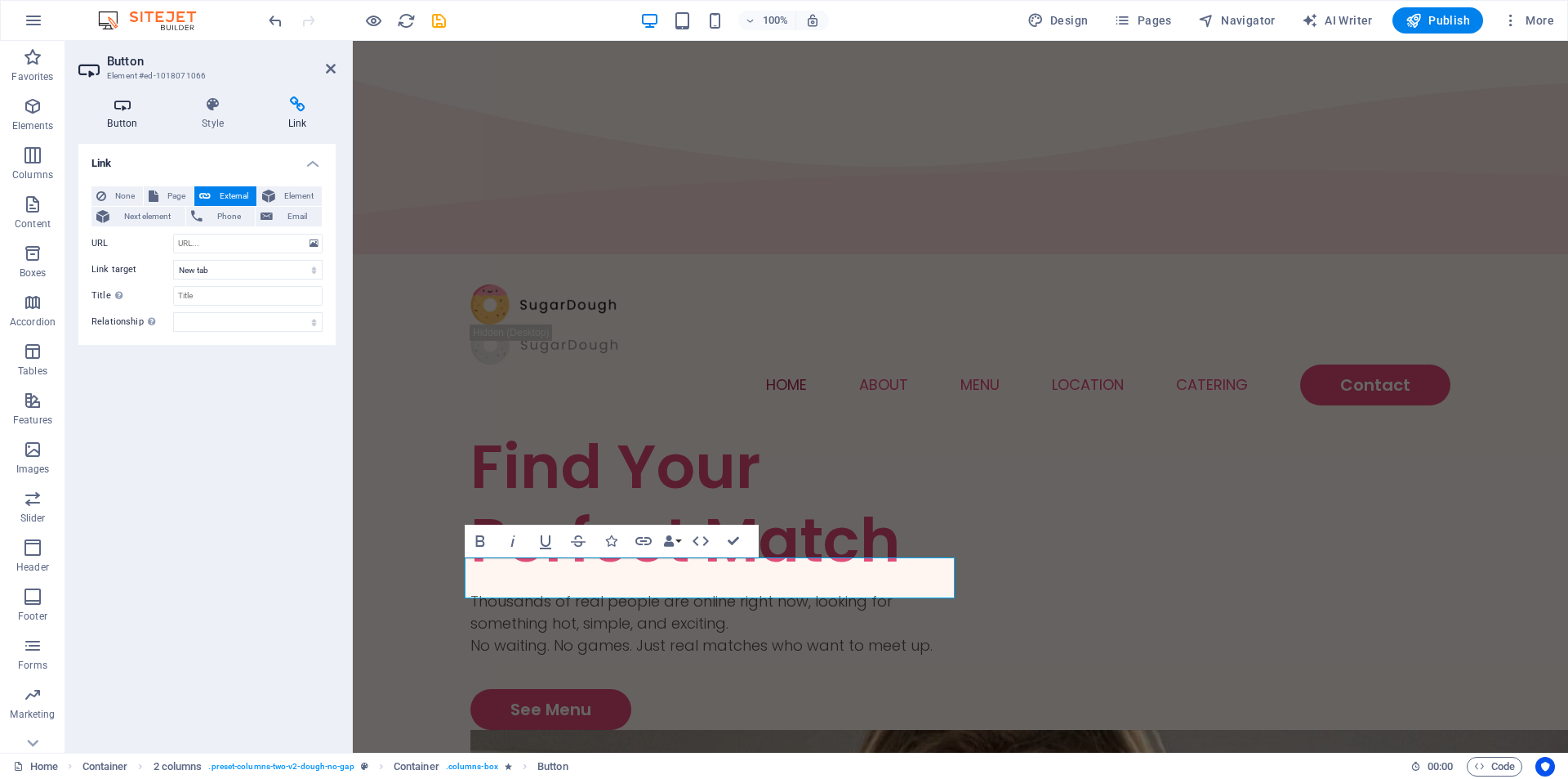
click at [122, 109] on icon at bounding box center [122, 104] width 89 height 16
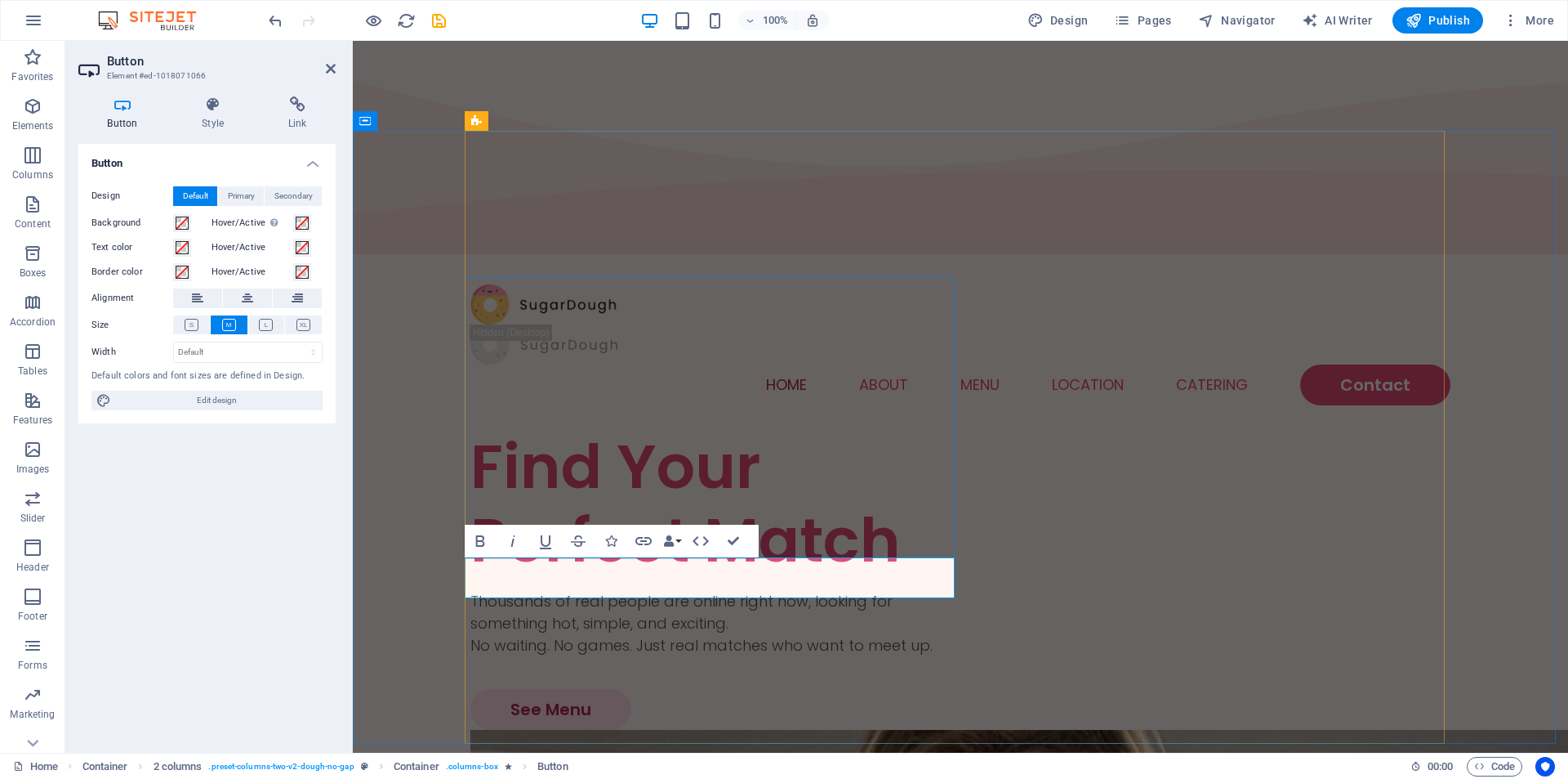
click at [536, 689] on link "See Menu" at bounding box center [551, 710] width 161 height 41
click at [287, 104] on icon at bounding box center [297, 104] width 77 height 16
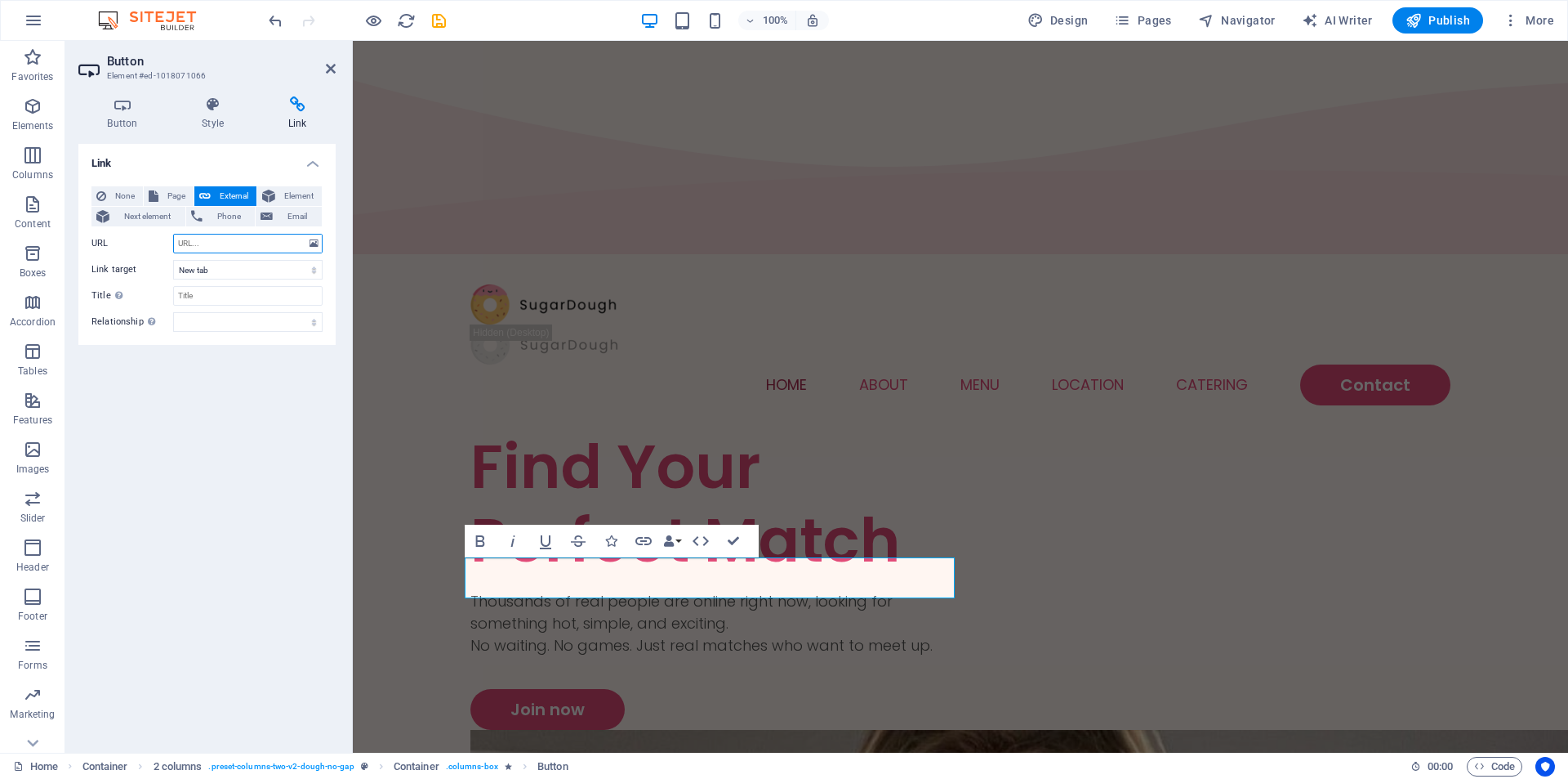
click at [207, 245] on input "URL" at bounding box center [249, 243] width 150 height 19
click at [207, 236] on input "URL" at bounding box center [249, 243] width 150 height 19
paste input "[URL][DOMAIN_NAME]"
type input "[URL][DOMAIN_NAME]"
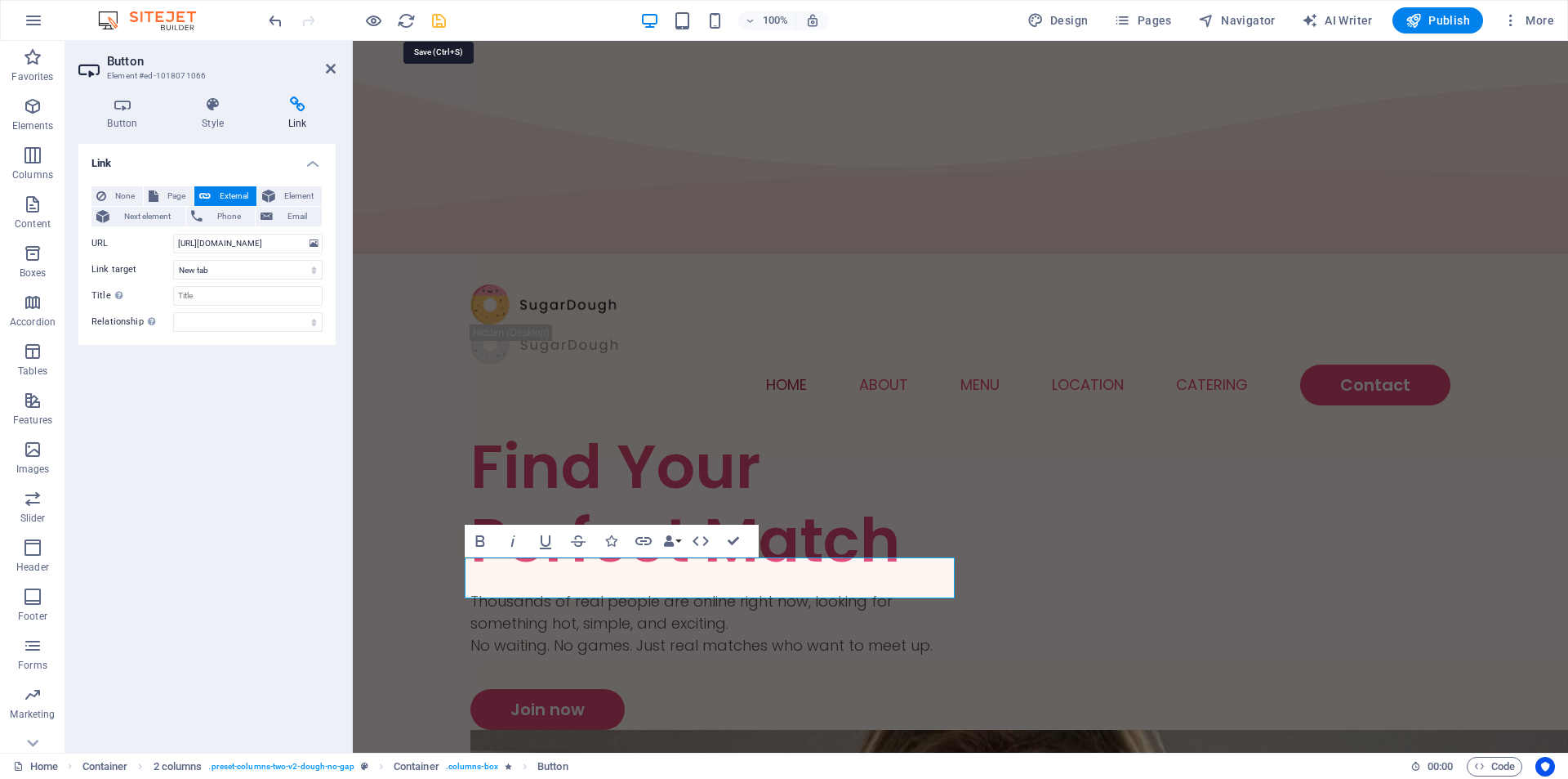
click at [444, 29] on icon "save" at bounding box center [439, 21] width 19 height 19
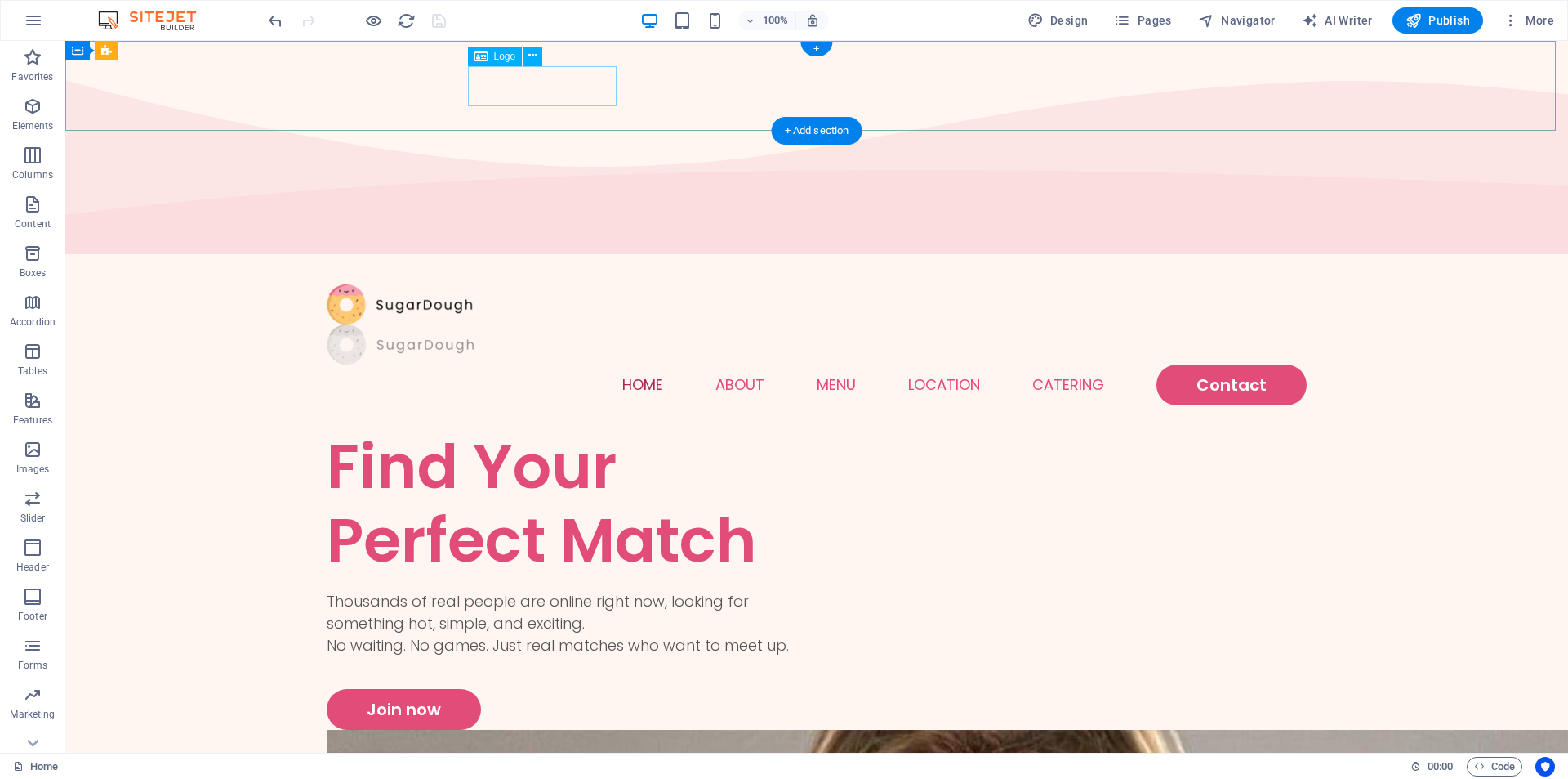
click at [564, 325] on div at bounding box center [817, 345] width 980 height 40
click at [395, 284] on div at bounding box center [817, 304] width 980 height 40
click at [518, 325] on div at bounding box center [817, 345] width 980 height 40
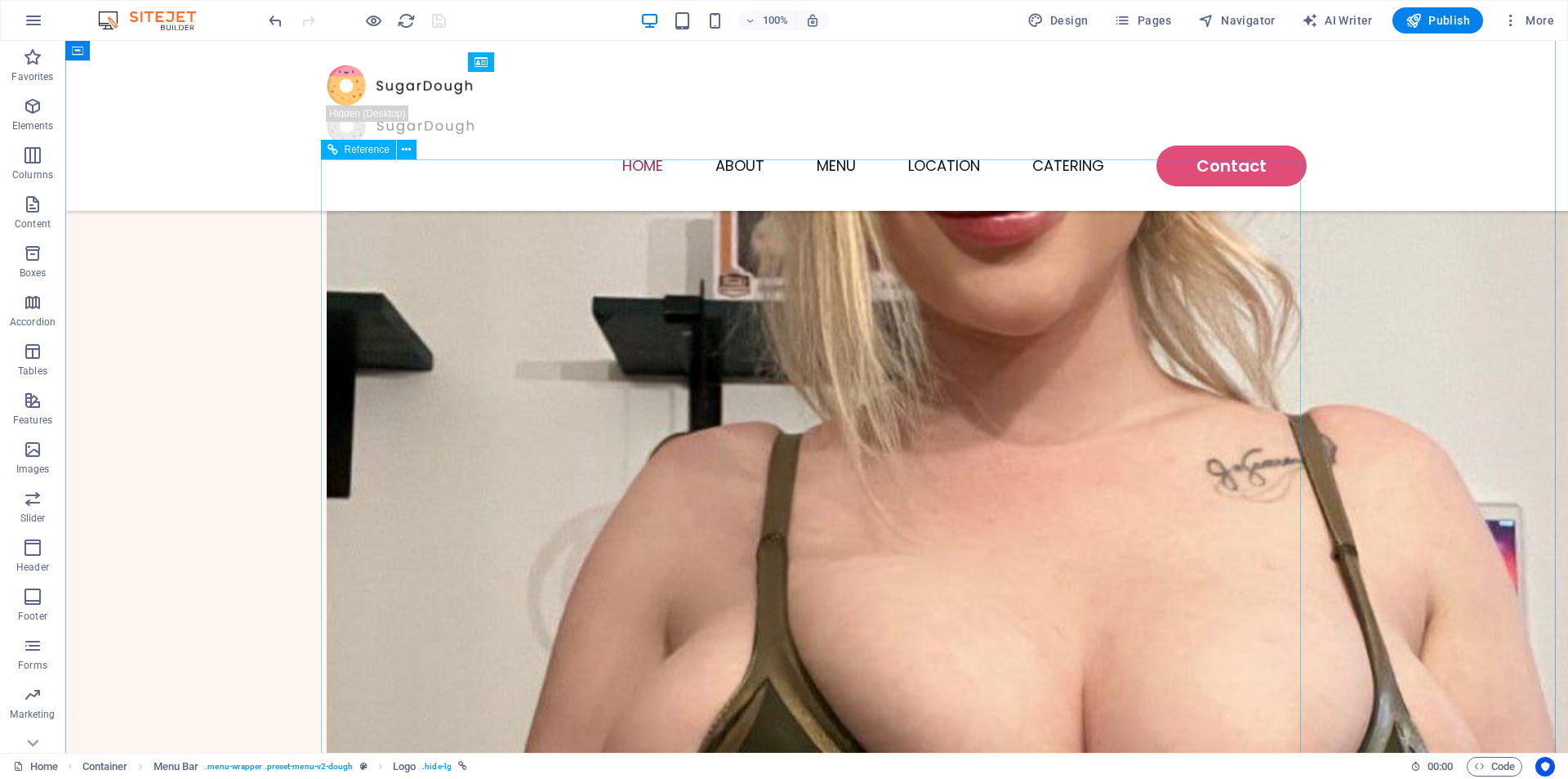
scroll to position [736, 0]
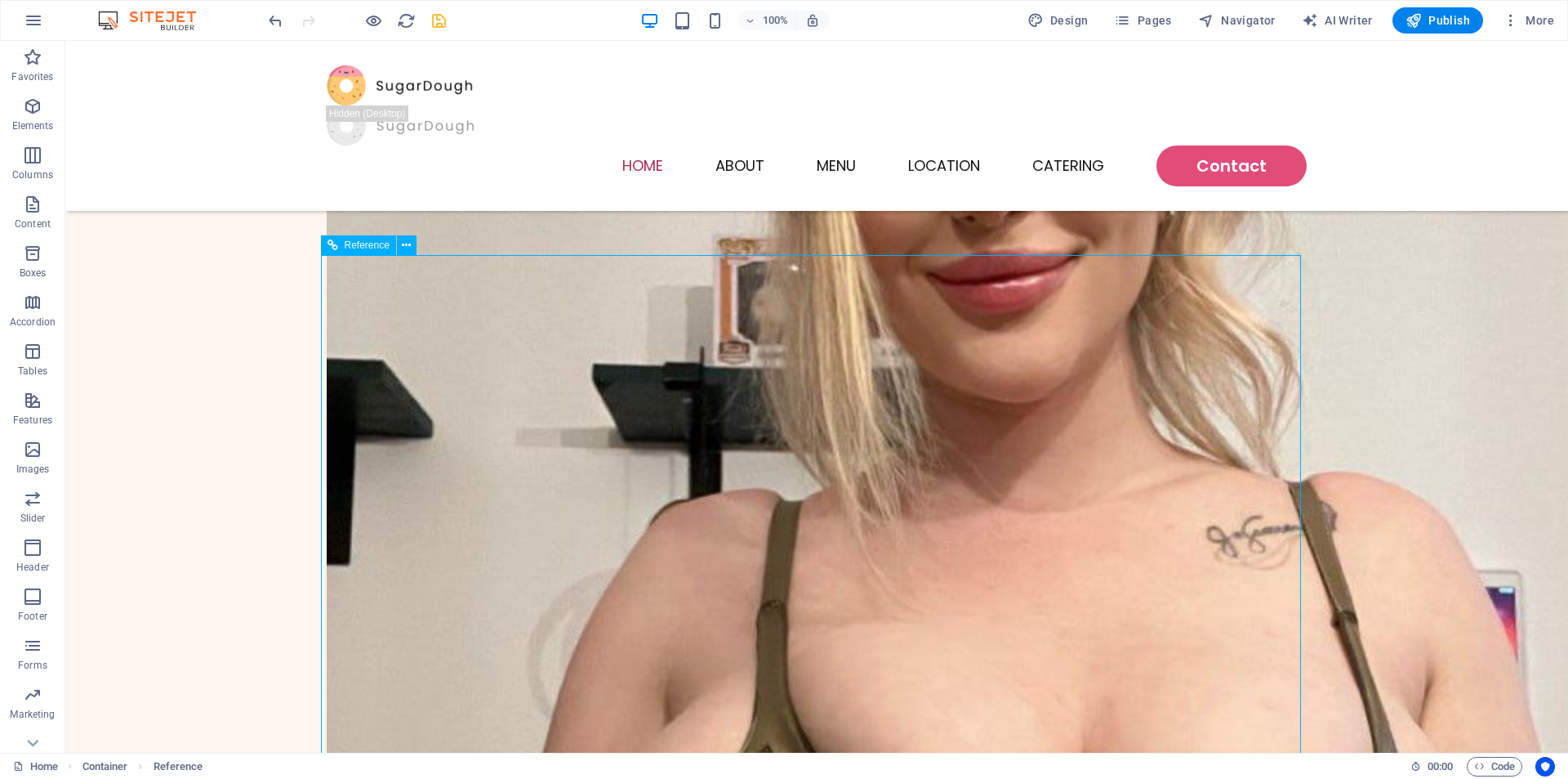
scroll to position [981, 0]
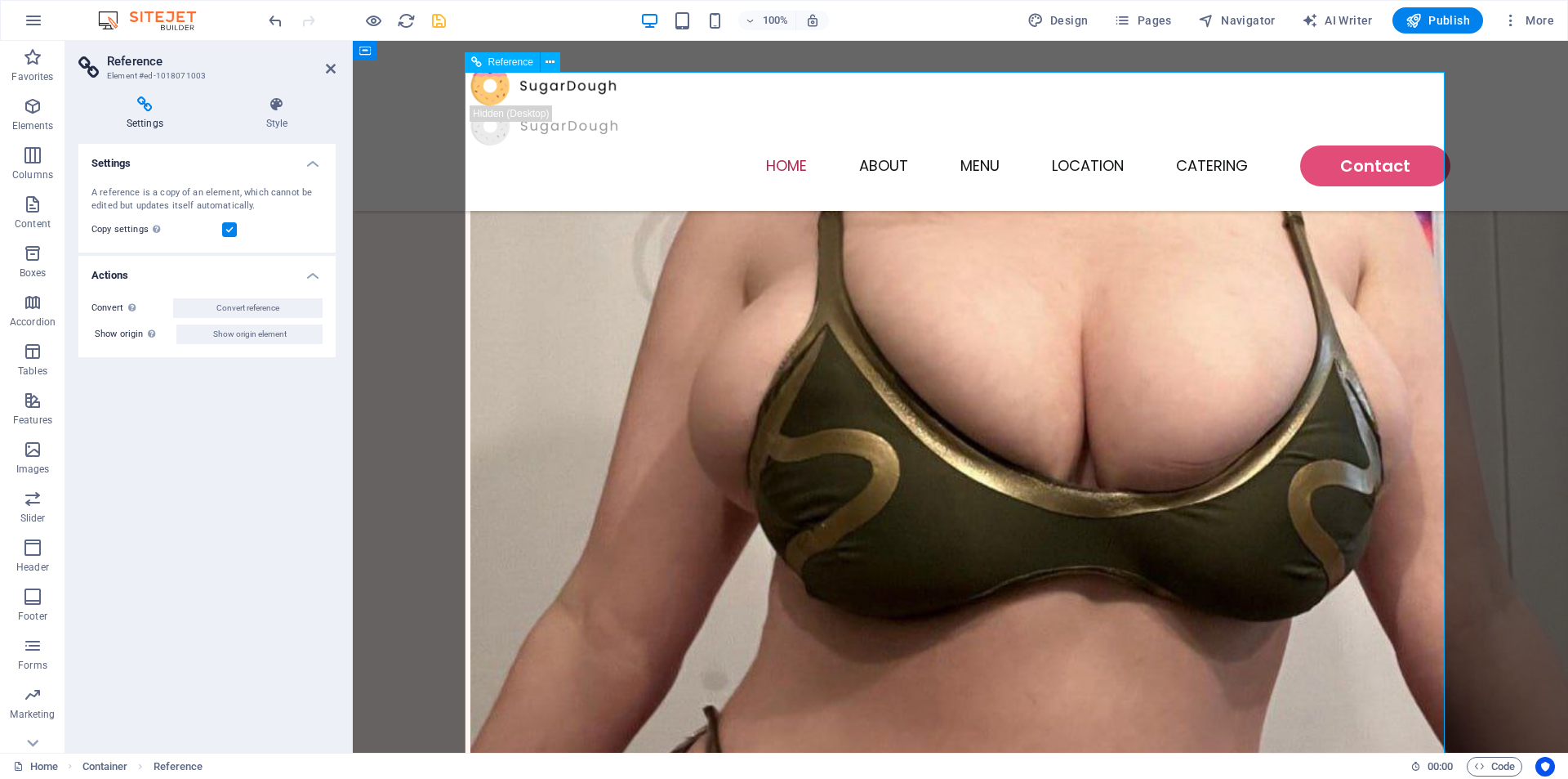
click at [266, 118] on h4 "Style" at bounding box center [277, 113] width 118 height 35
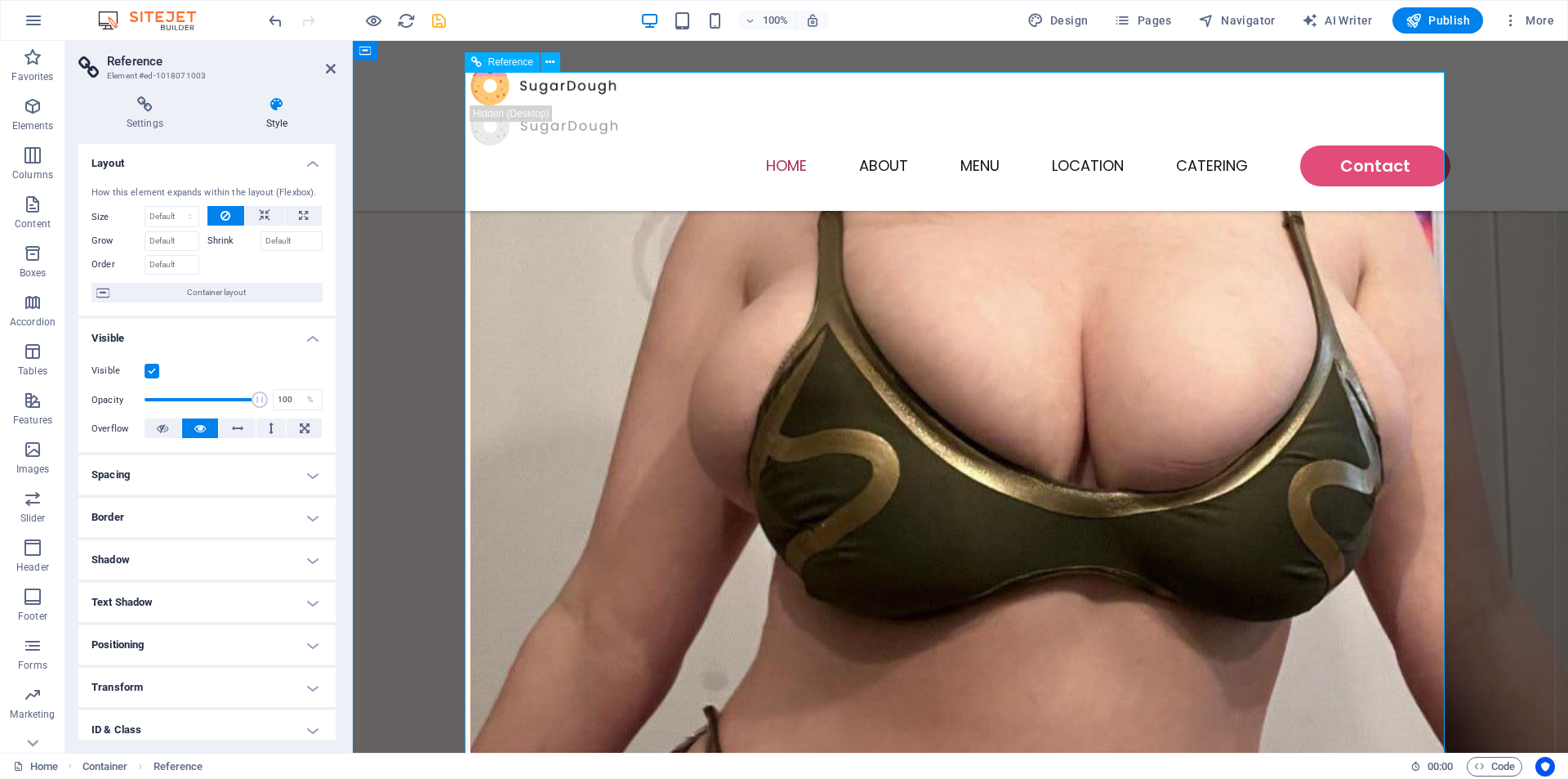
click at [113, 118] on h4 "Settings" at bounding box center [148, 113] width 140 height 35
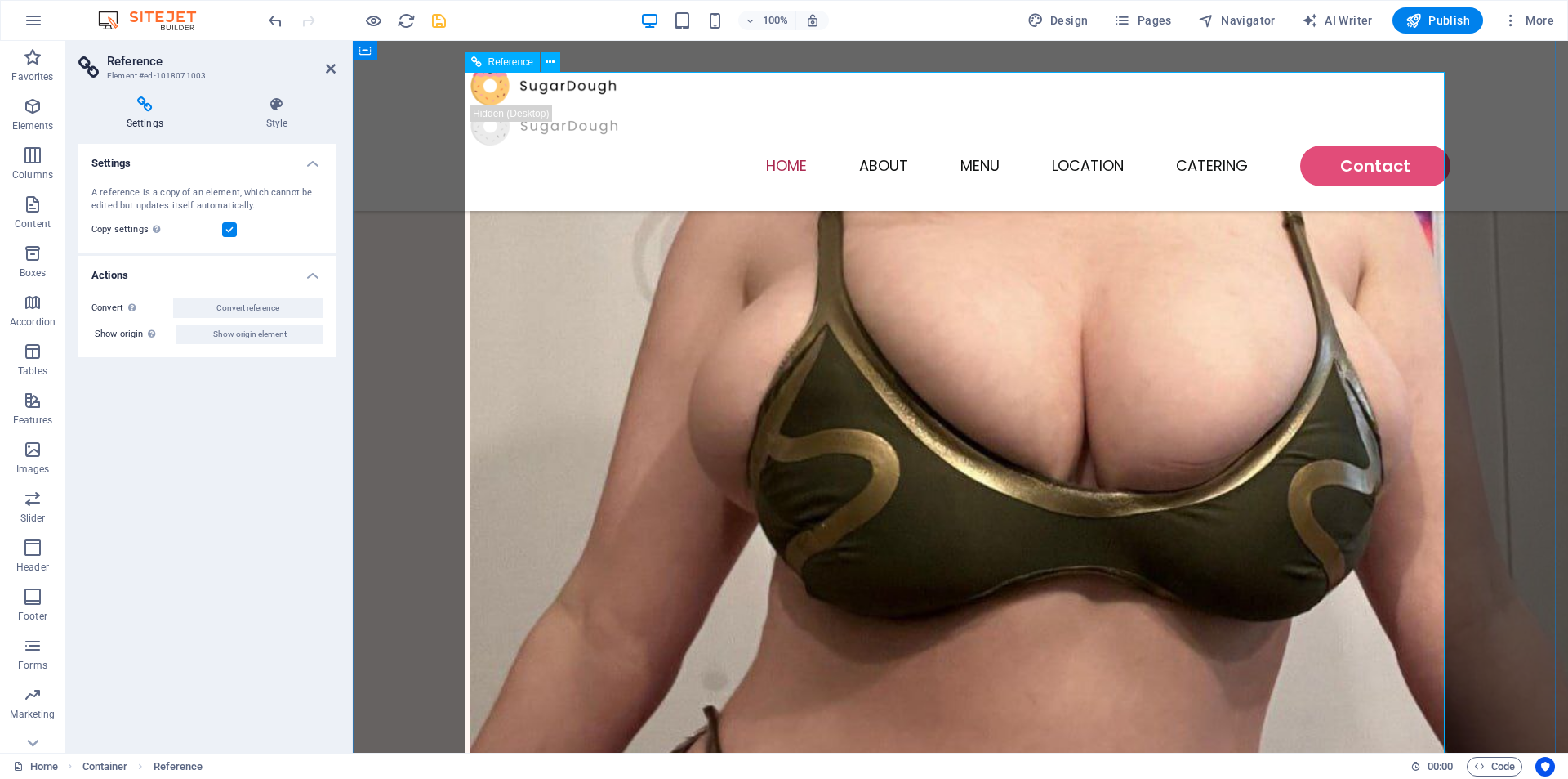
click at [281, 117] on h4 "Style" at bounding box center [277, 113] width 118 height 35
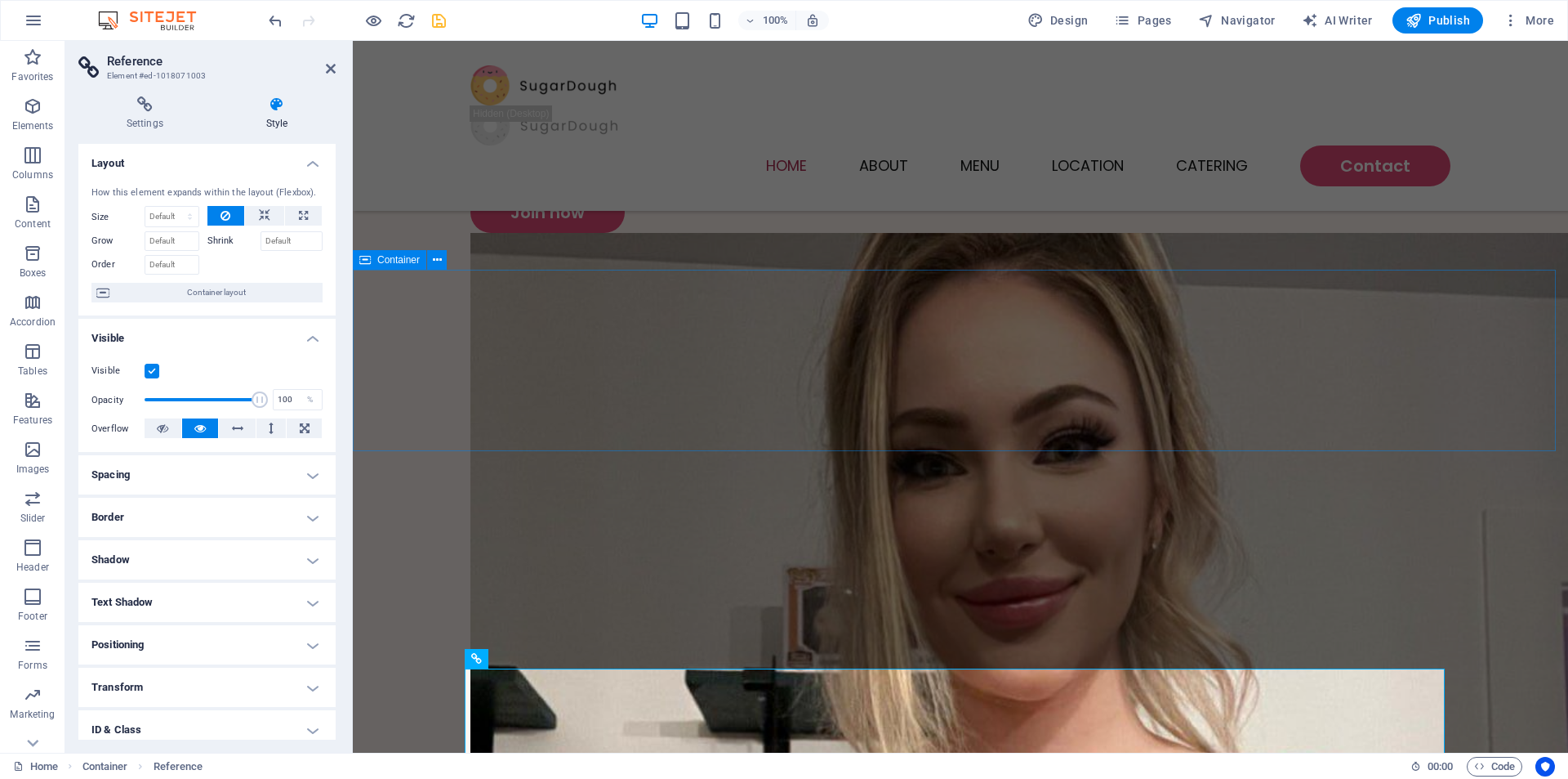
scroll to position [654, 0]
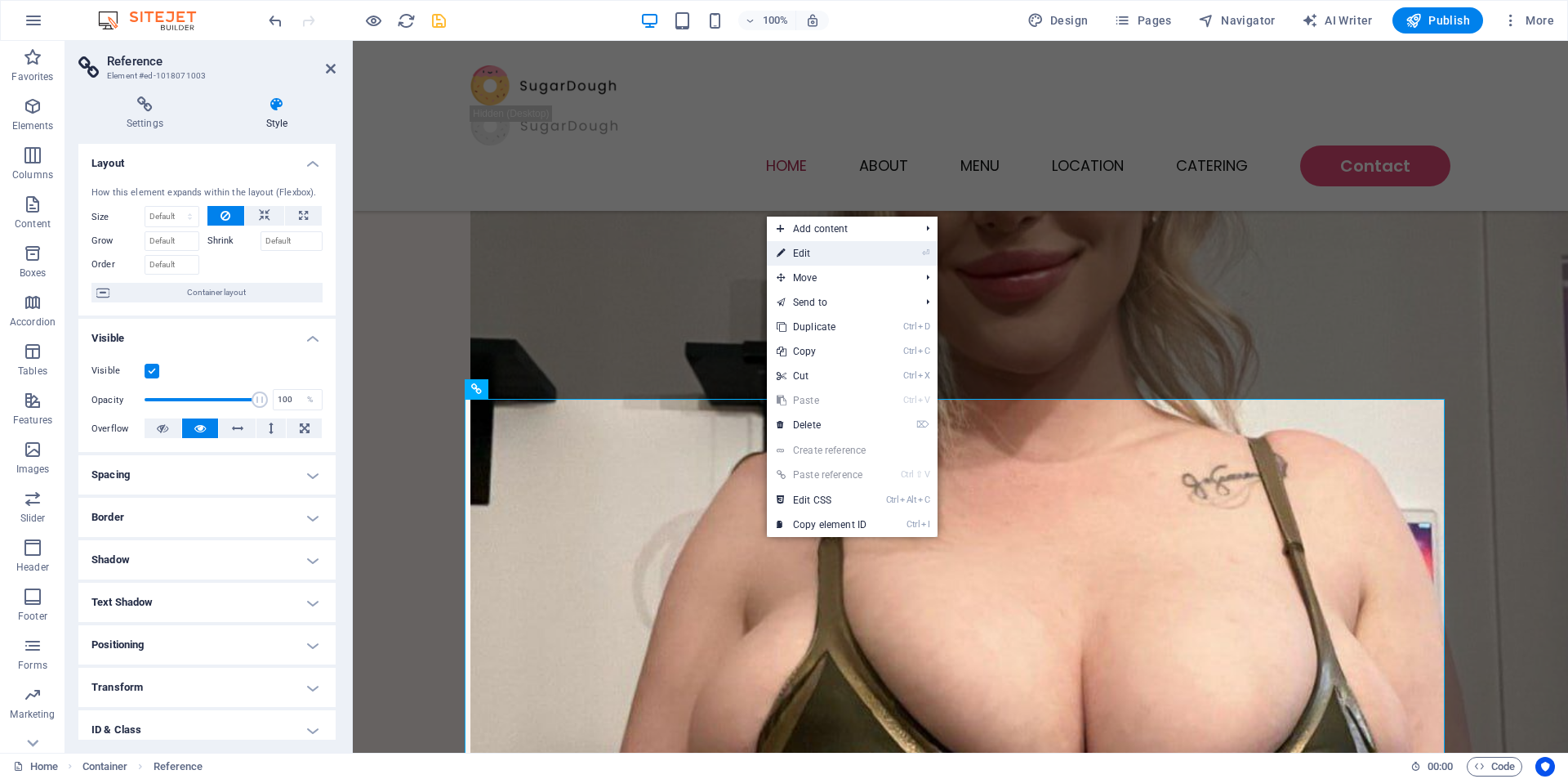
click at [812, 251] on link "⏎ Edit" at bounding box center [821, 253] width 110 height 25
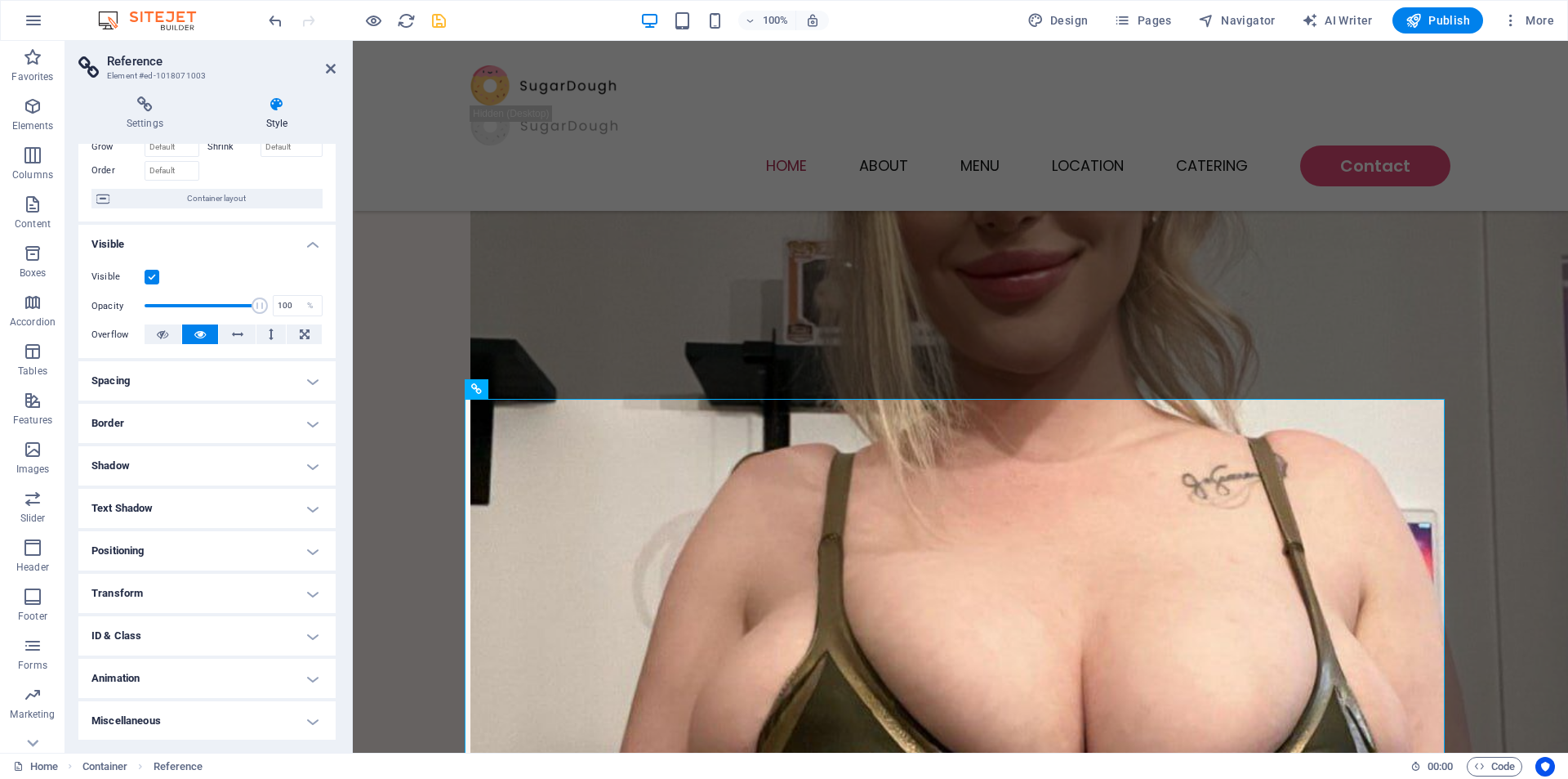
scroll to position [95, 0]
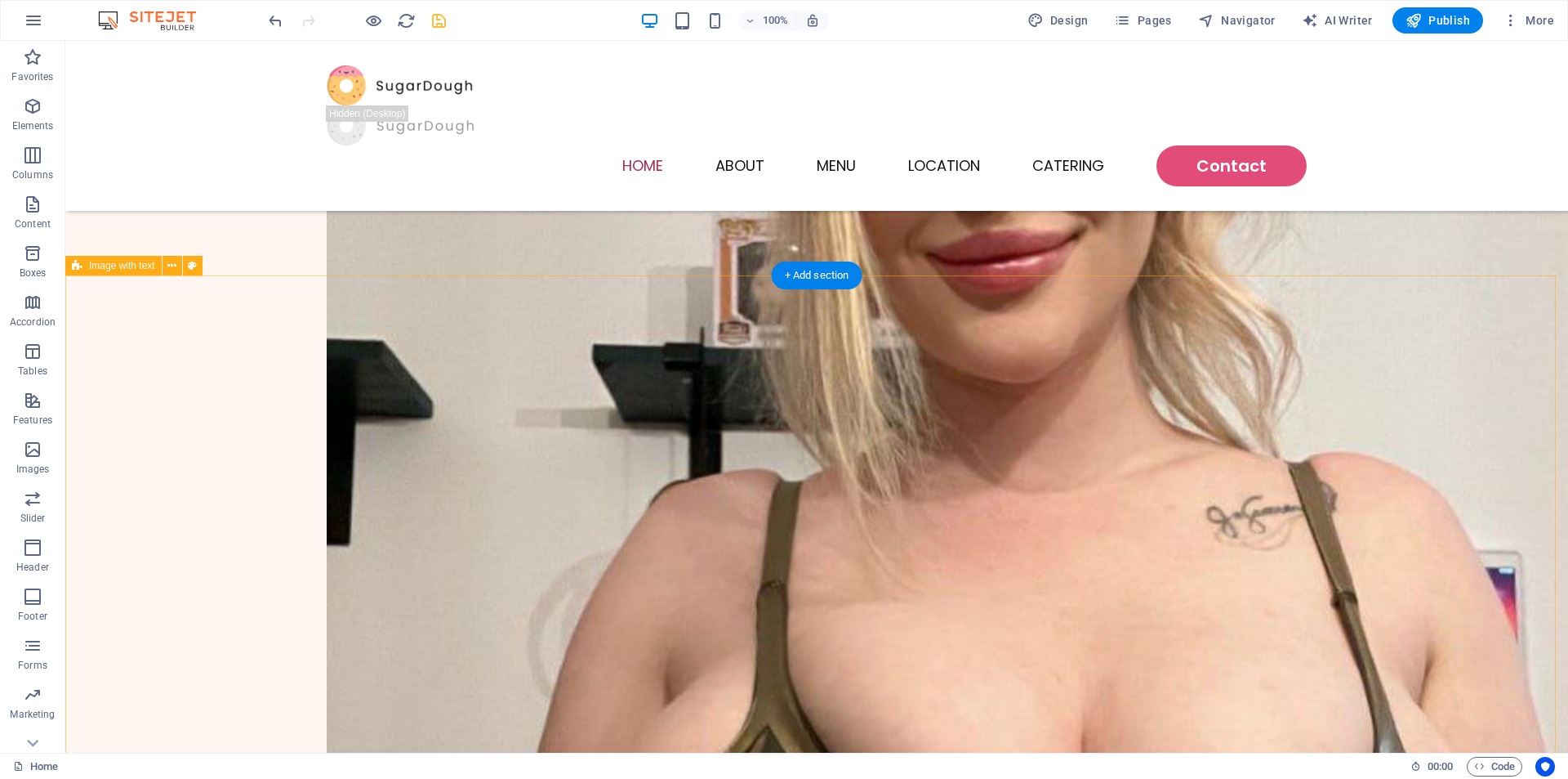
scroll to position [899, 0]
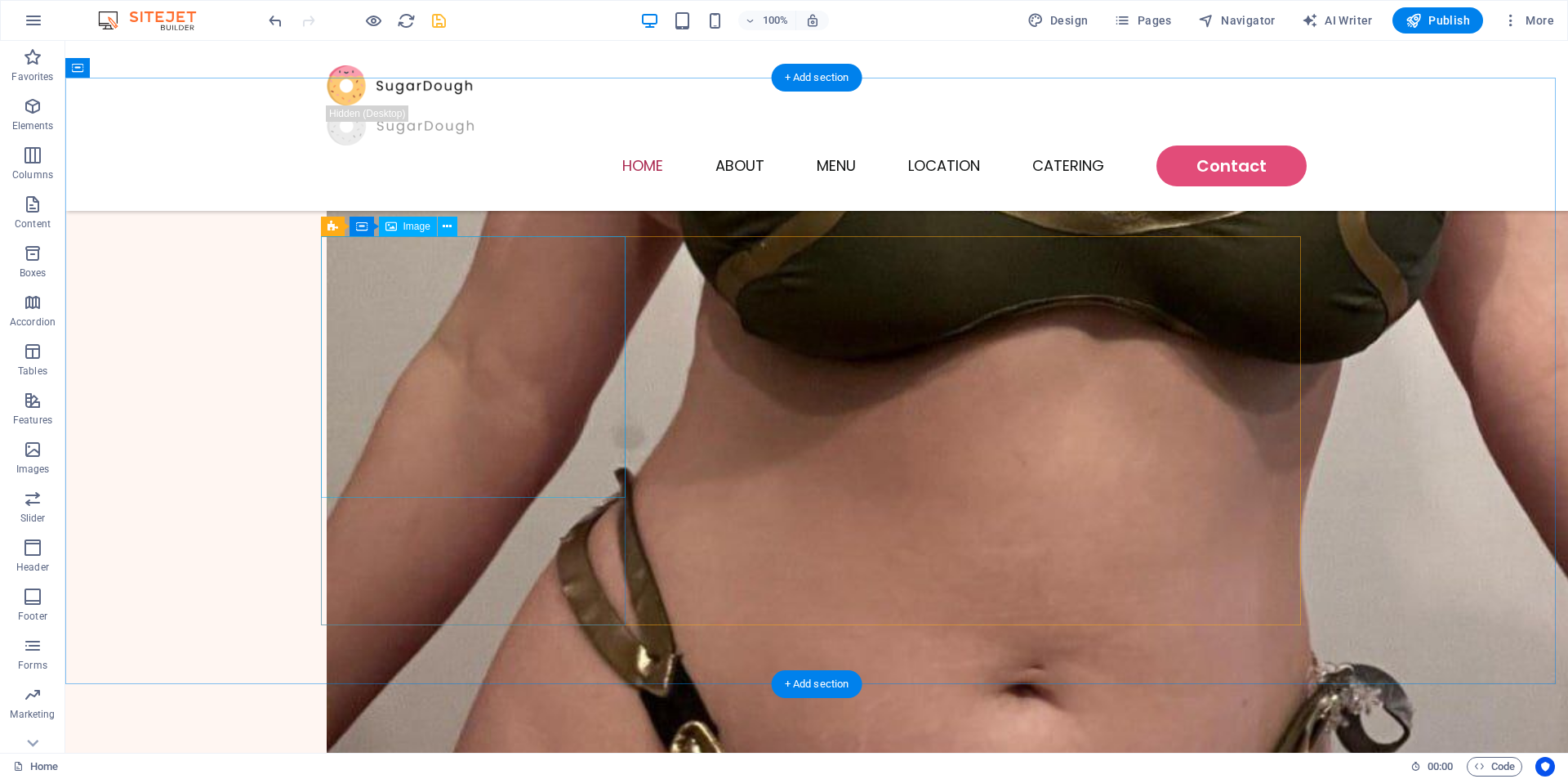
scroll to position [1471, 0]
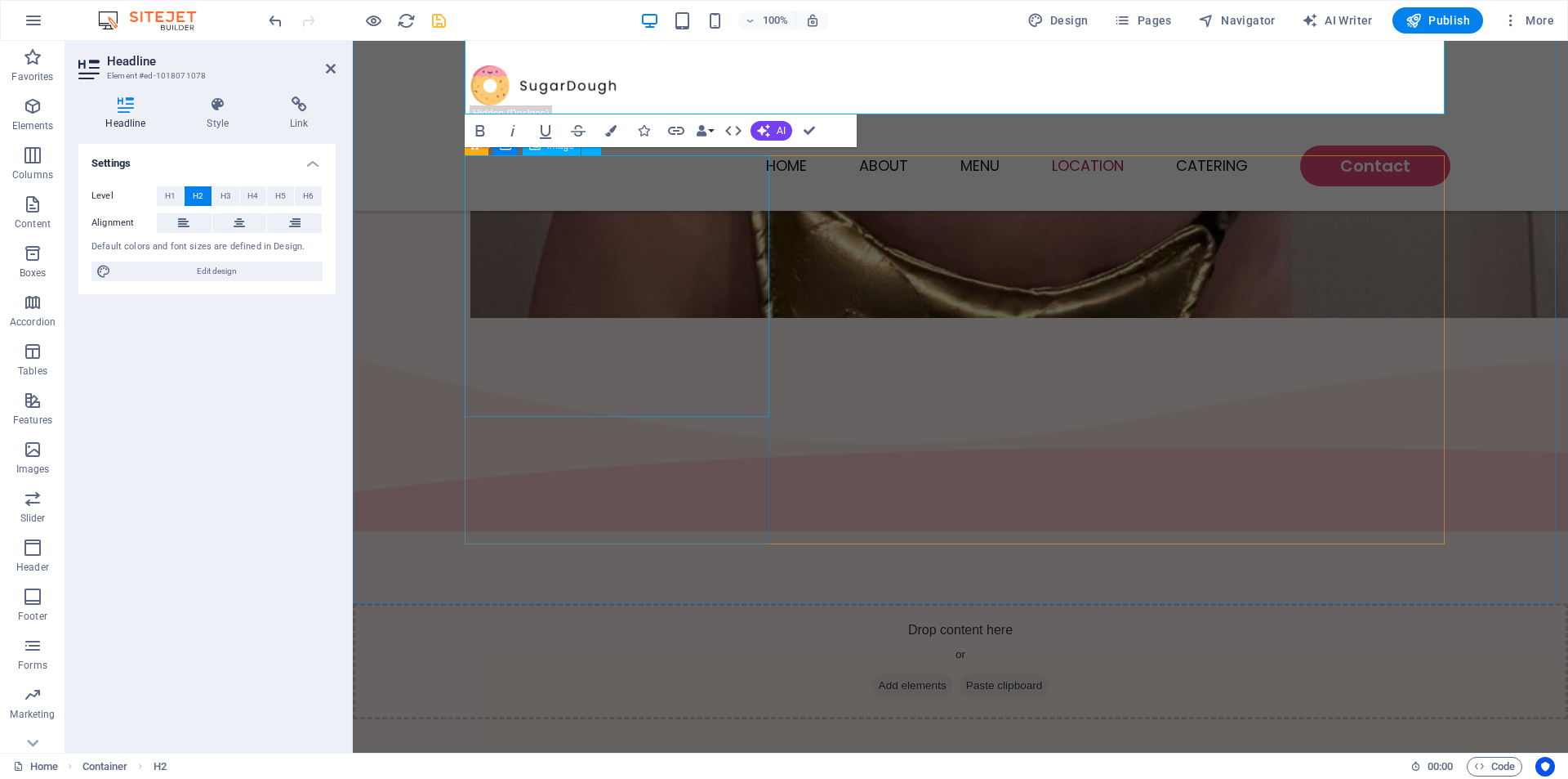
scroll to position [1798, 0]
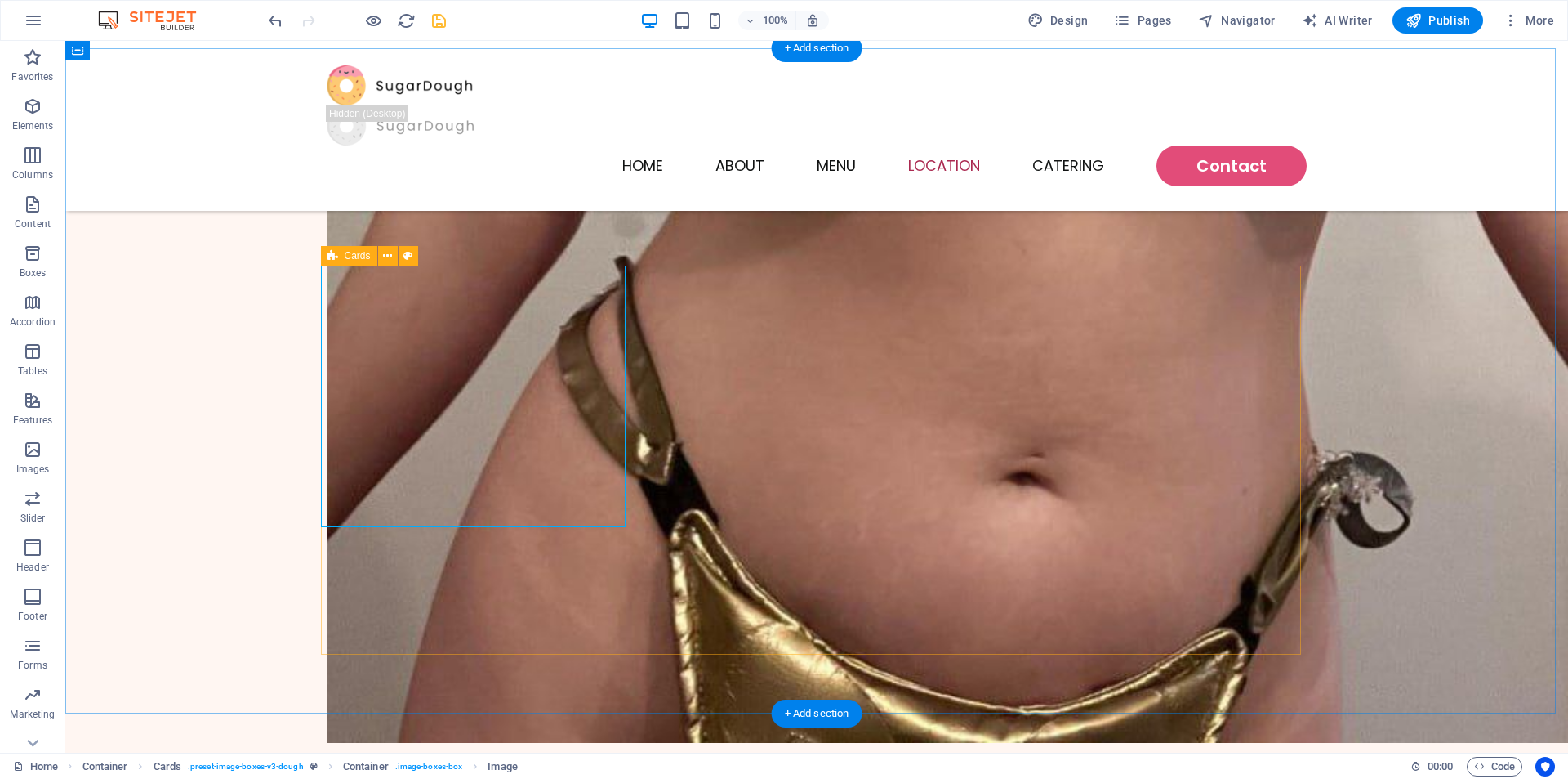
scroll to position [1553, 0]
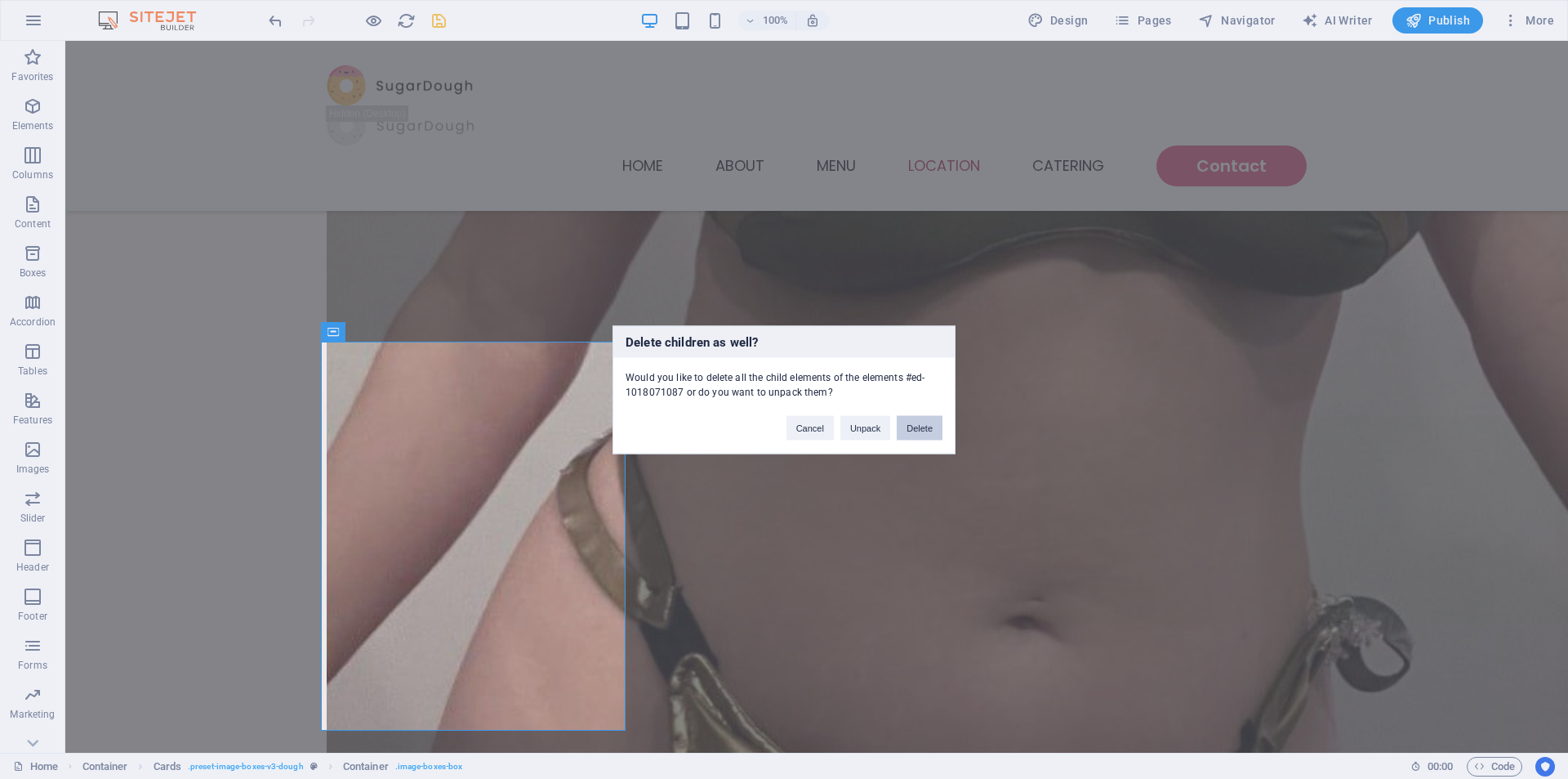
drag, startPoint x: 913, startPoint y: 429, endPoint x: 821, endPoint y: 399, distance: 96.8
click at [913, 429] on button "Delete" at bounding box center [920, 427] width 46 height 25
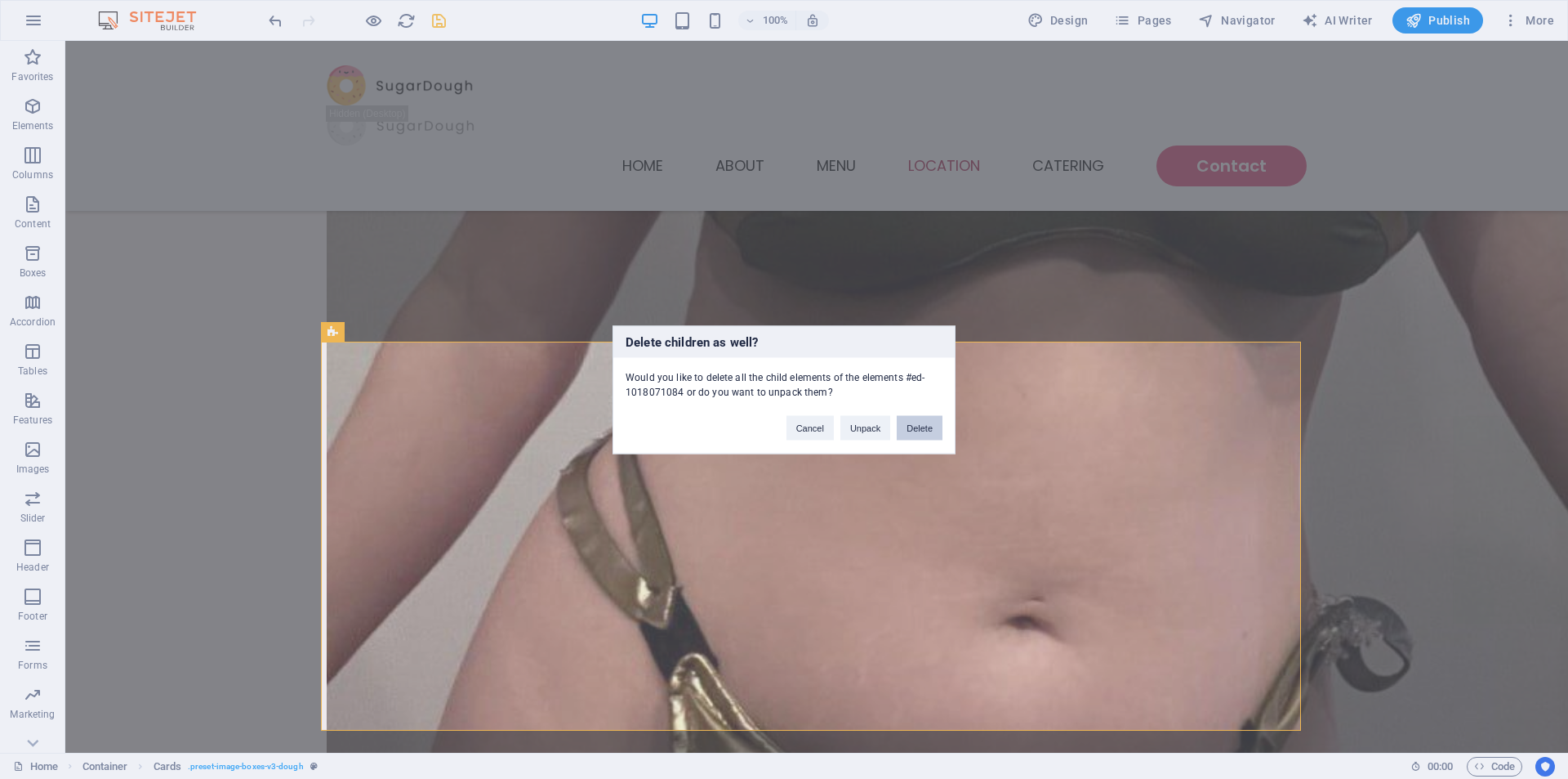
click at [938, 429] on button "Delete" at bounding box center [920, 427] width 46 height 25
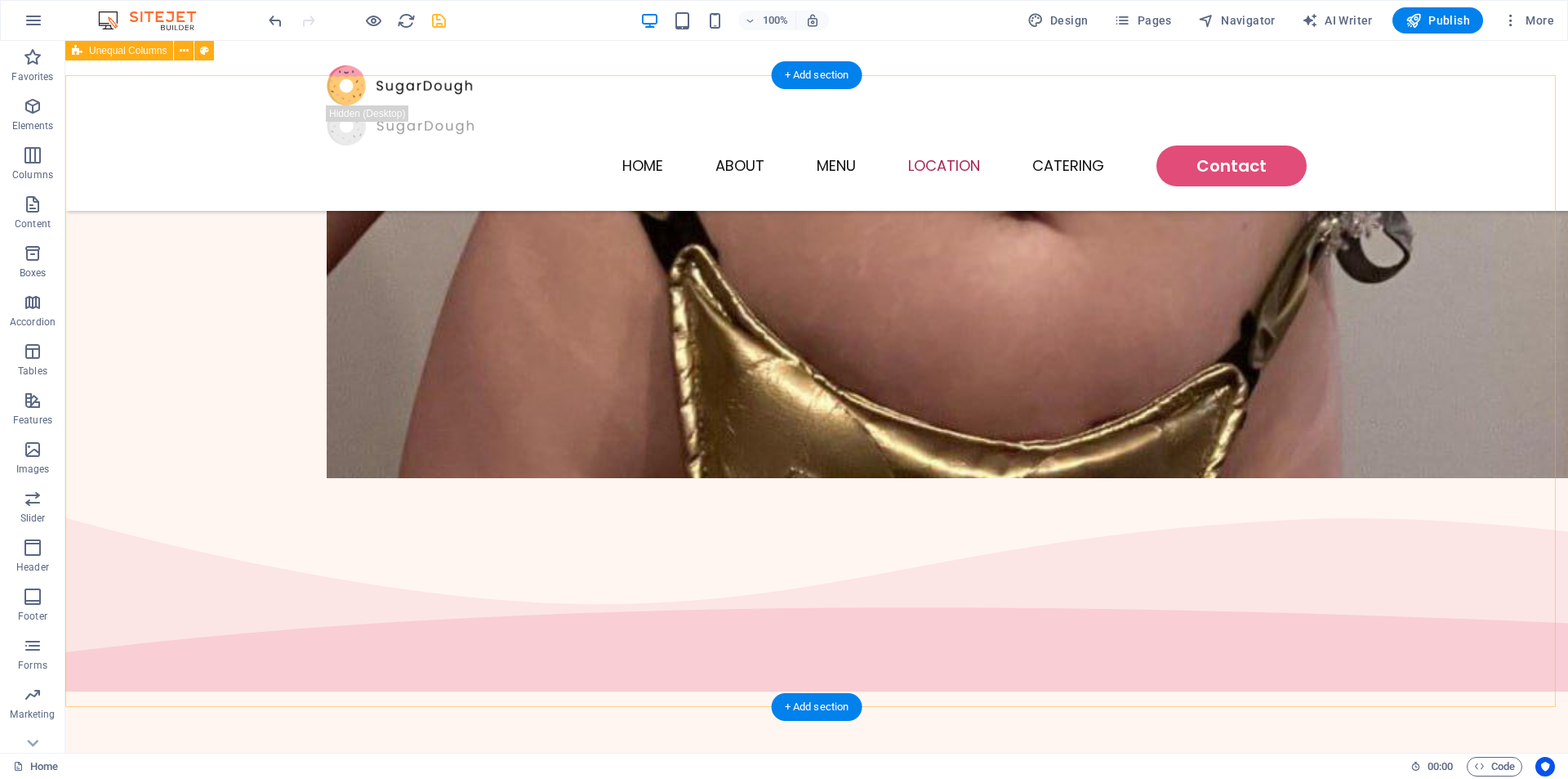
scroll to position [1716, 0]
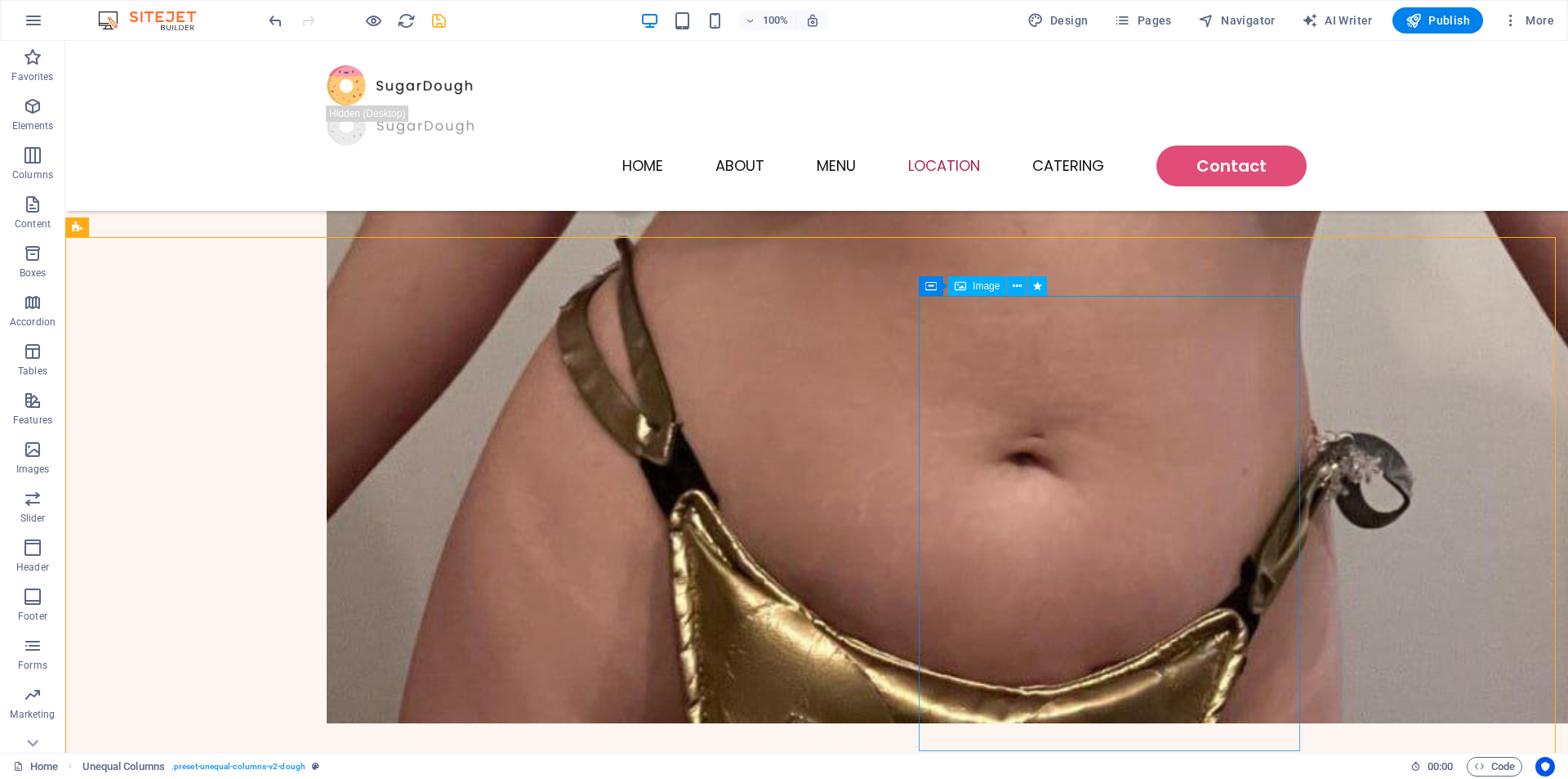
click at [988, 290] on span "Image" at bounding box center [986, 286] width 26 height 10
click at [989, 290] on span "Image" at bounding box center [986, 286] width 26 height 10
select select "%"
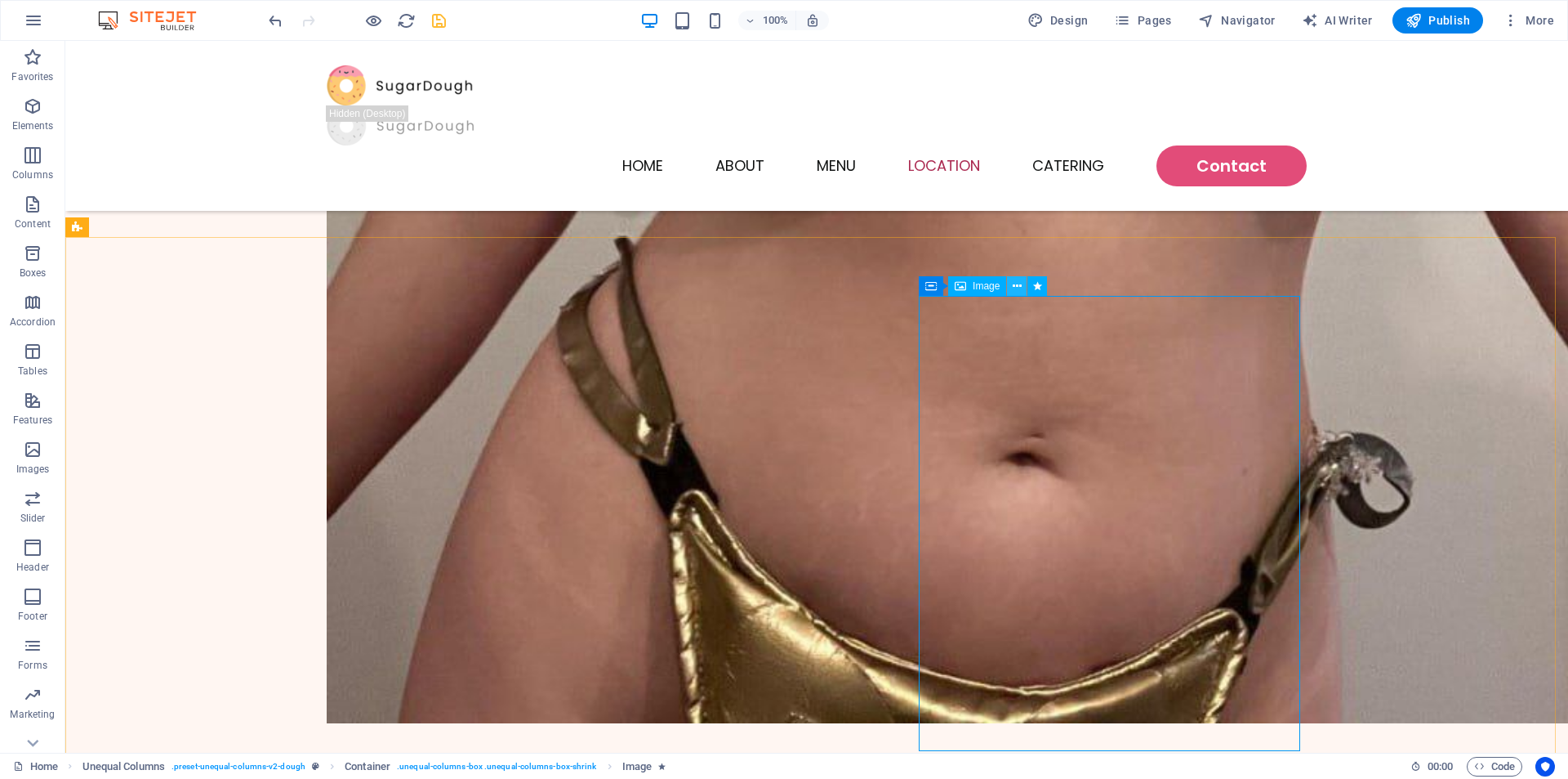
click at [1018, 283] on icon at bounding box center [1017, 286] width 9 height 17
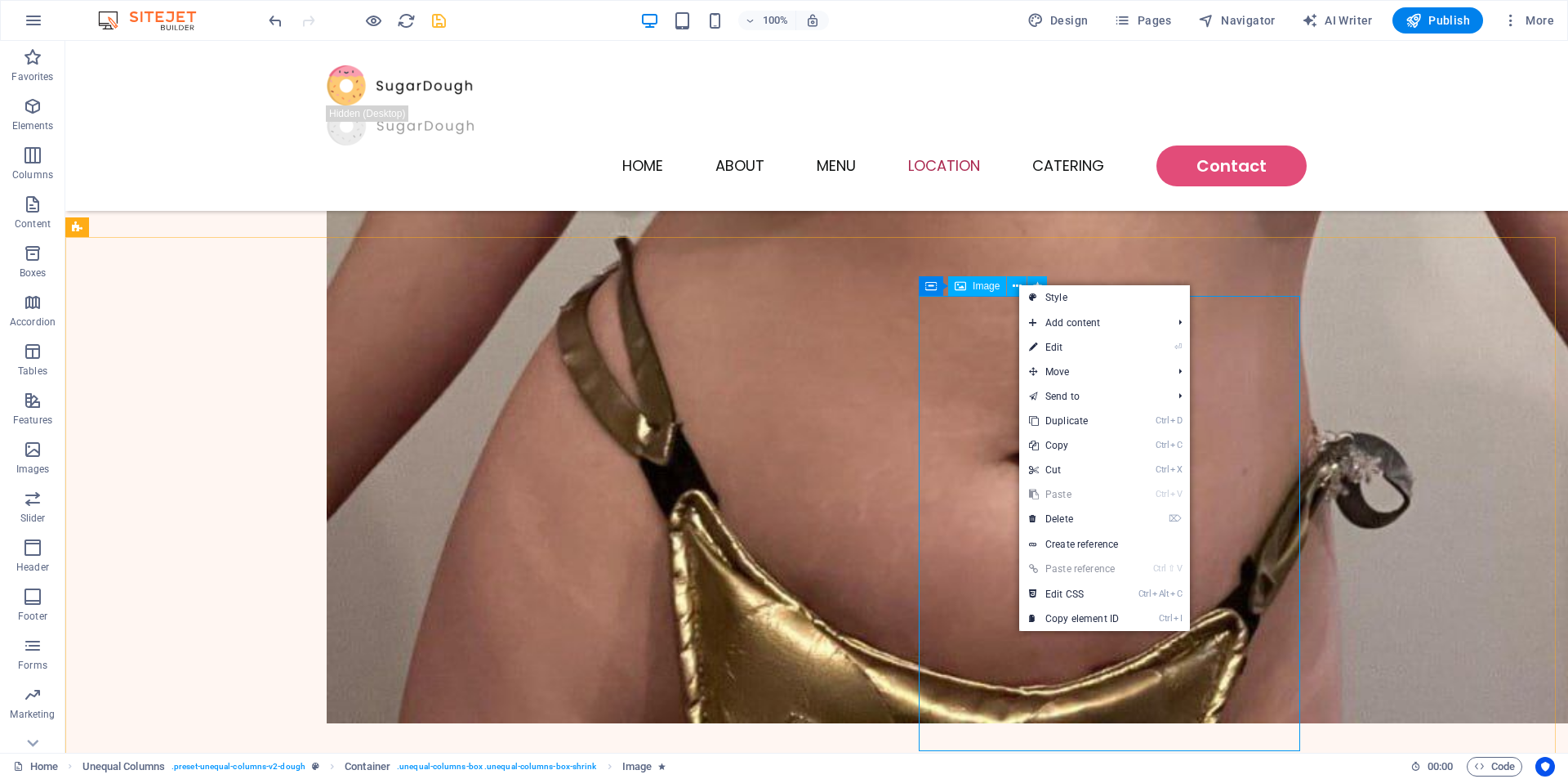
click at [980, 287] on span "Image" at bounding box center [986, 286] width 26 height 10
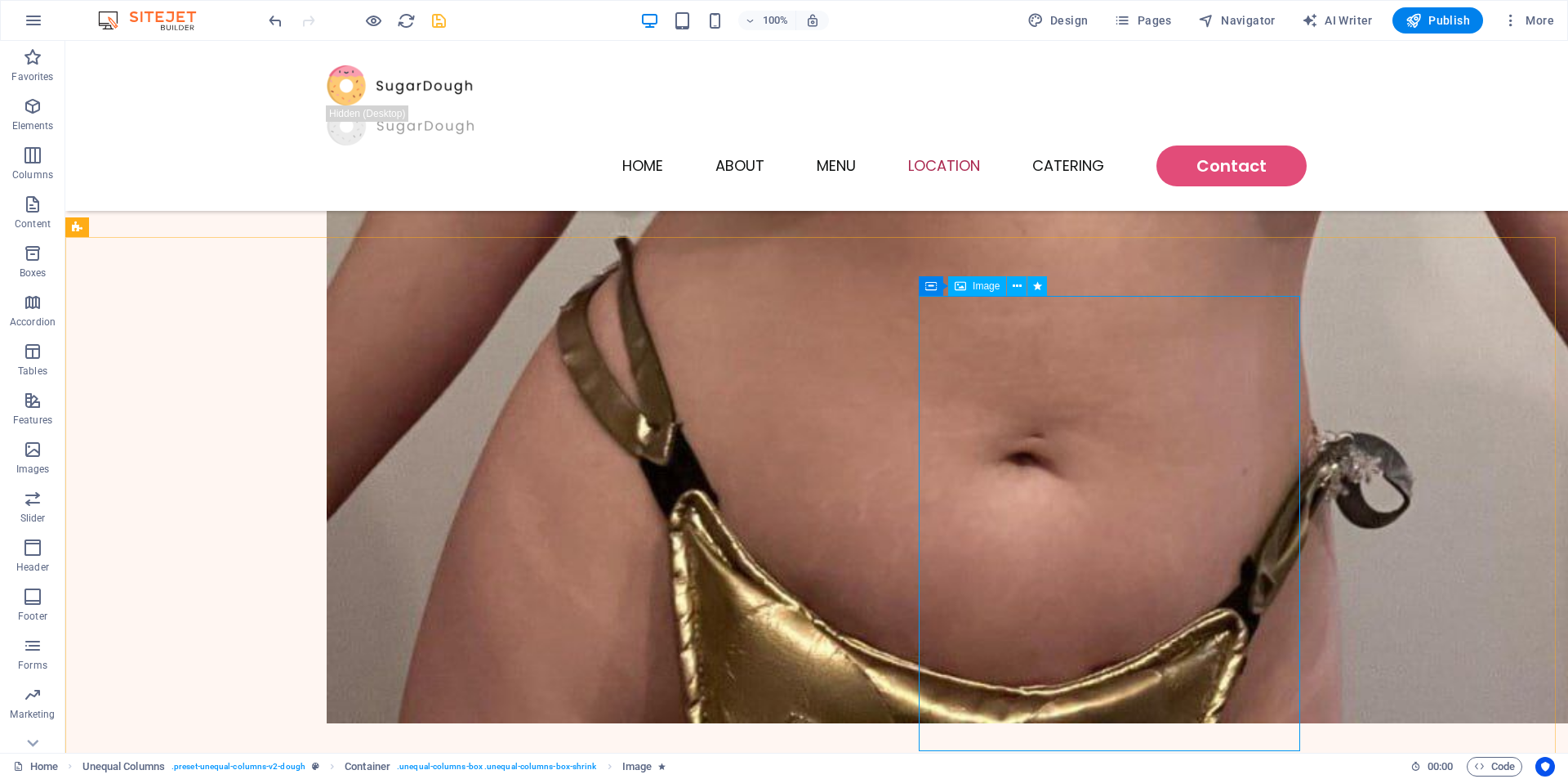
click at [980, 287] on span "Image" at bounding box center [986, 286] width 26 height 10
select select "%"
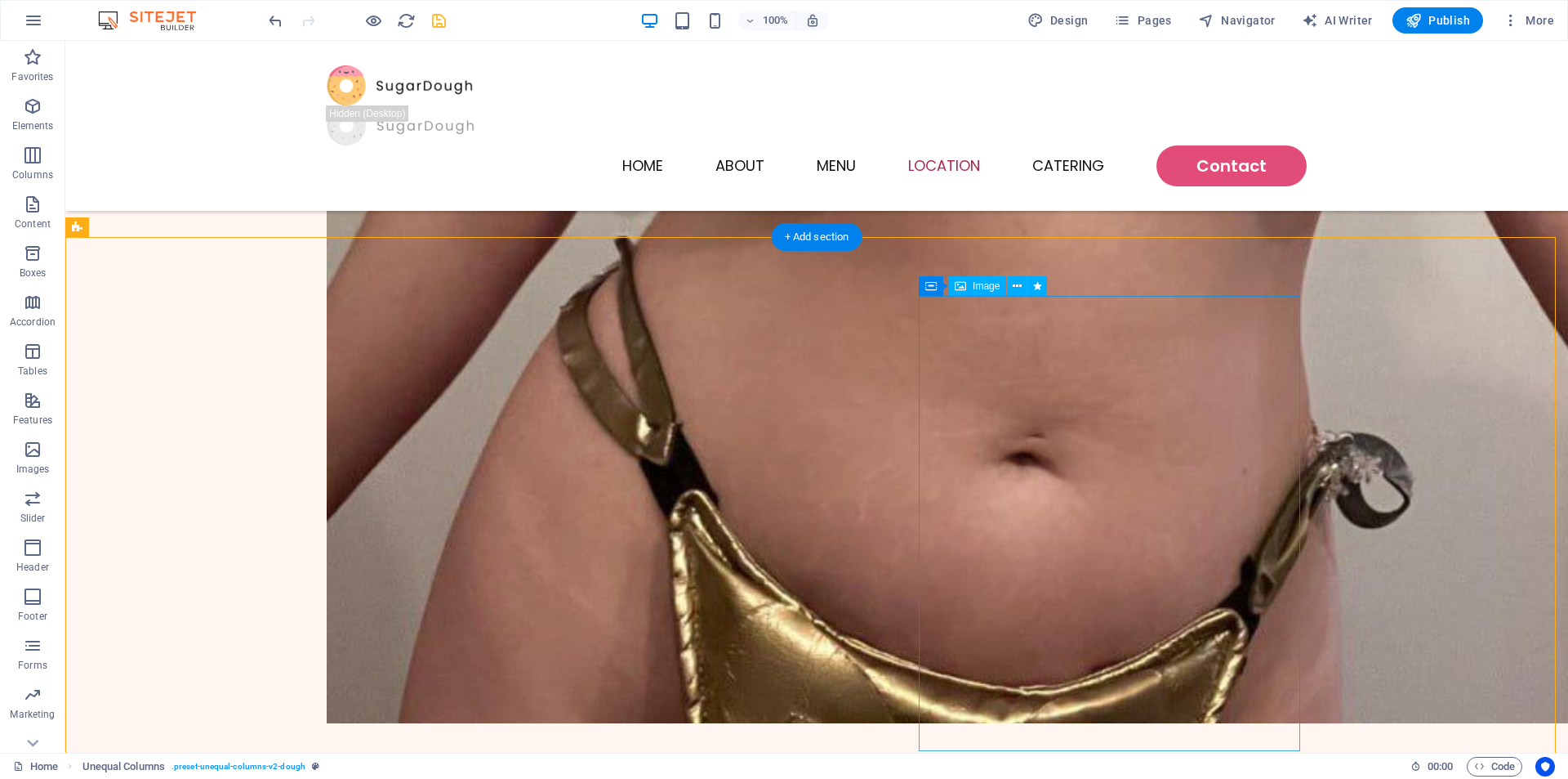
click at [988, 290] on span "Image" at bounding box center [986, 286] width 26 height 10
click at [982, 293] on div "Image" at bounding box center [977, 285] width 58 height 19
select select "%"
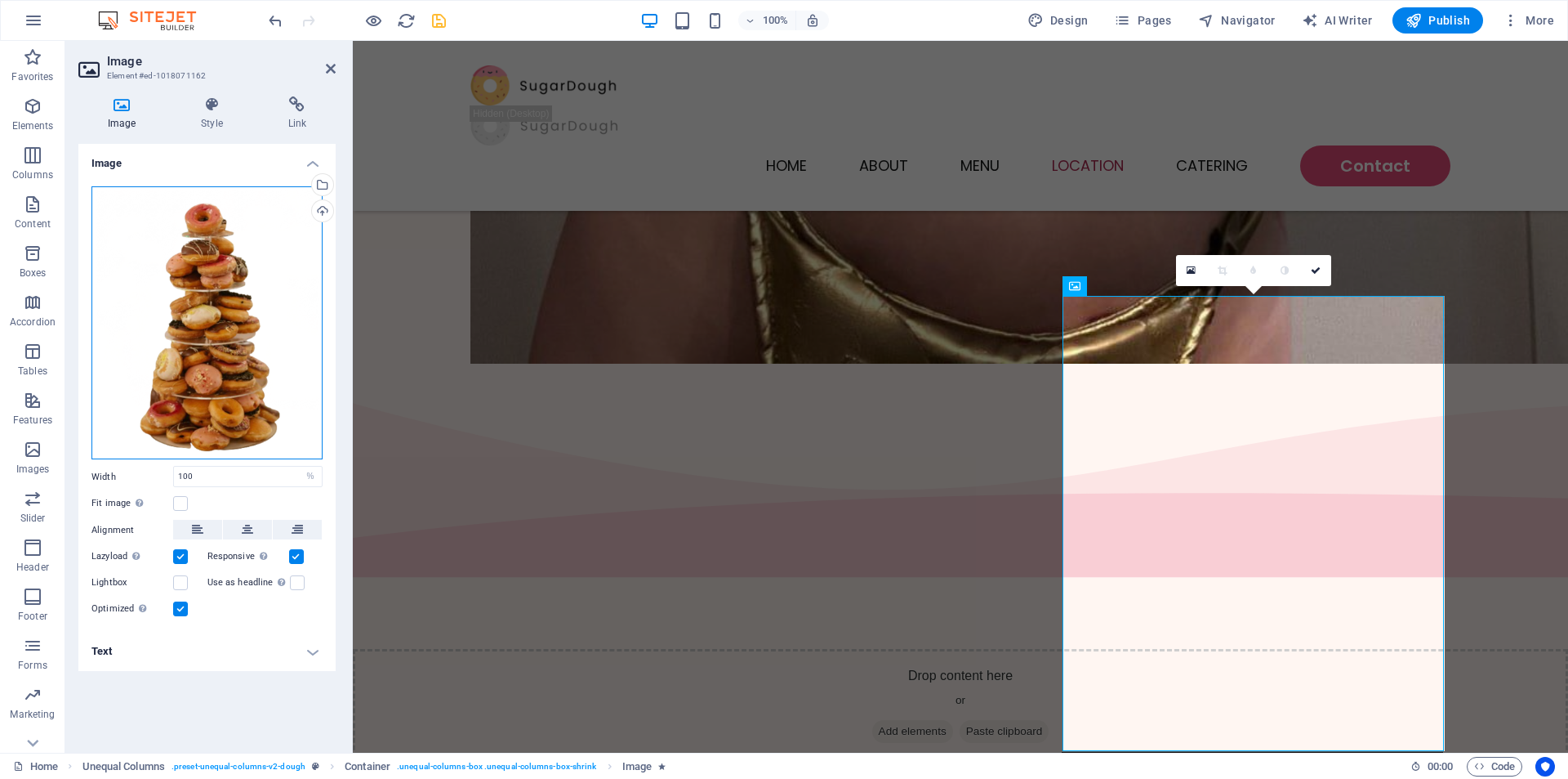
click at [207, 316] on div "Drag files here, click to choose files or select files from Files or our free s…" at bounding box center [207, 323] width 231 height 273
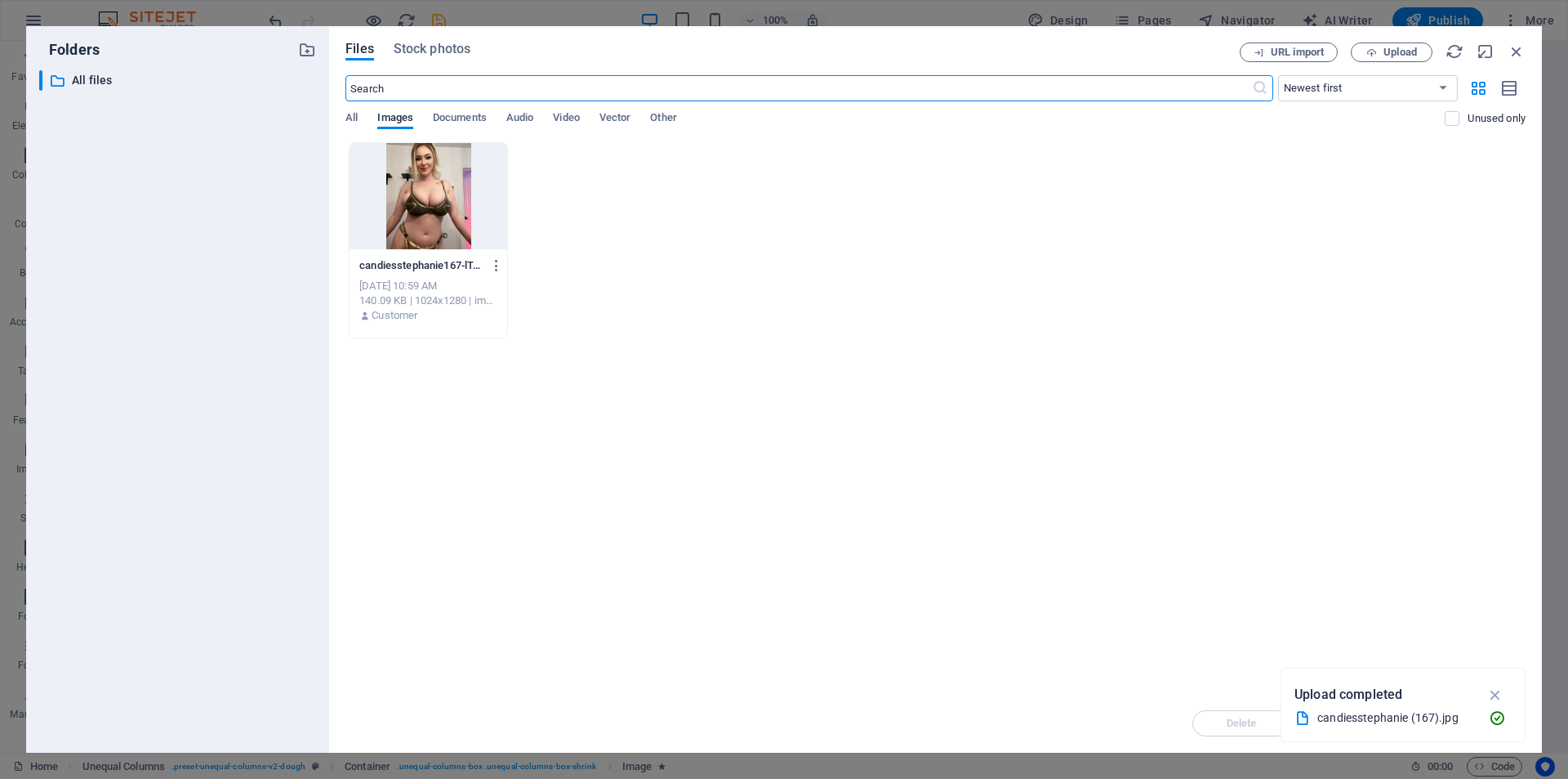
scroll to position [1673, 0]
drag, startPoint x: 803, startPoint y: 320, endPoint x: 1123, endPoint y: 186, distance: 346.9
click at [792, 194] on div "candiesstephanie167-lTgBt5ZL8on9oSL93ySyIg.jpg candiesstephanie167-lTgBt5ZL8on9…" at bounding box center [936, 240] width 1181 height 197
click at [1383, 52] on span "Upload" at bounding box center [1400, 52] width 34 height 10
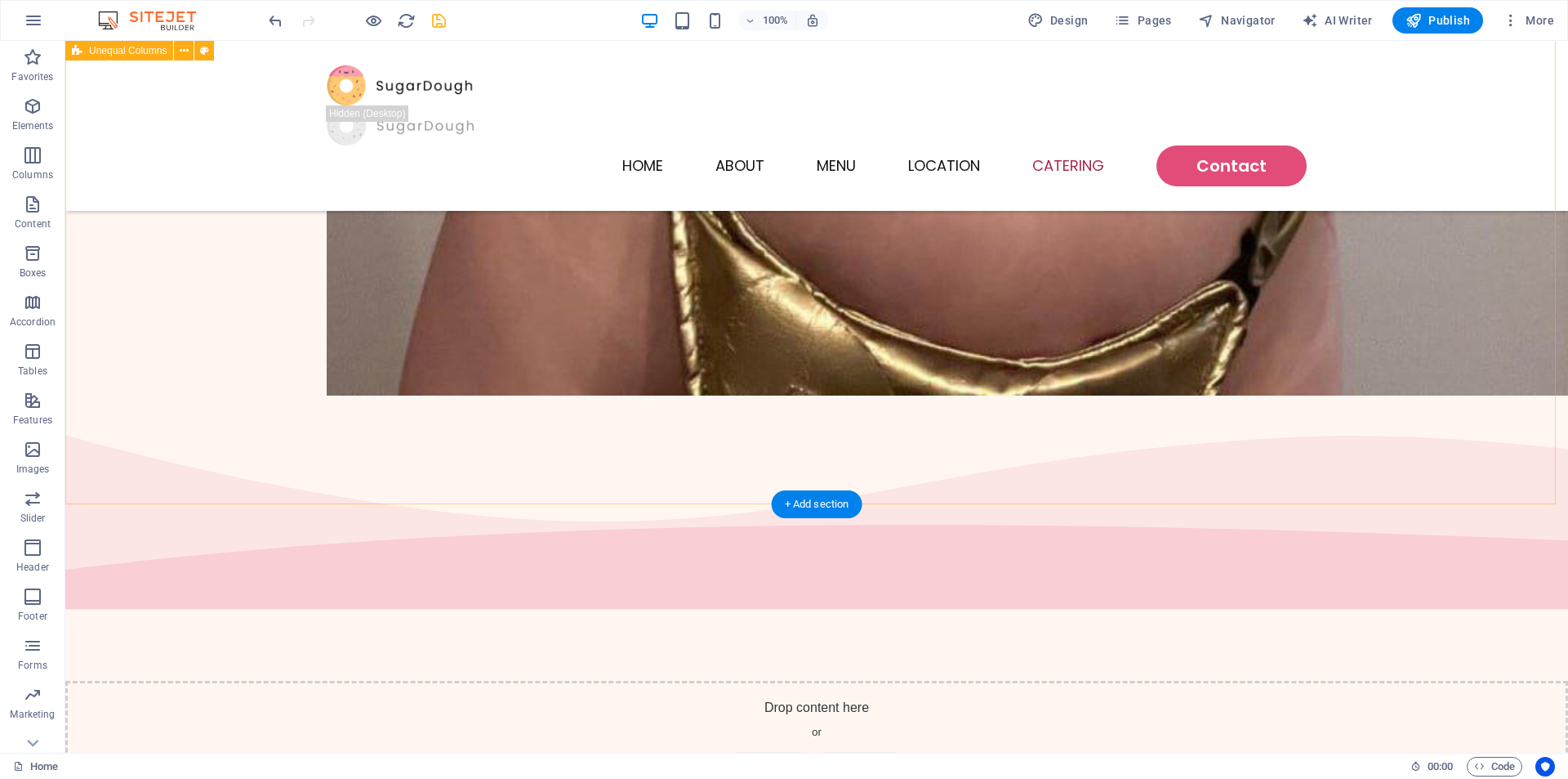
scroll to position [2199, 0]
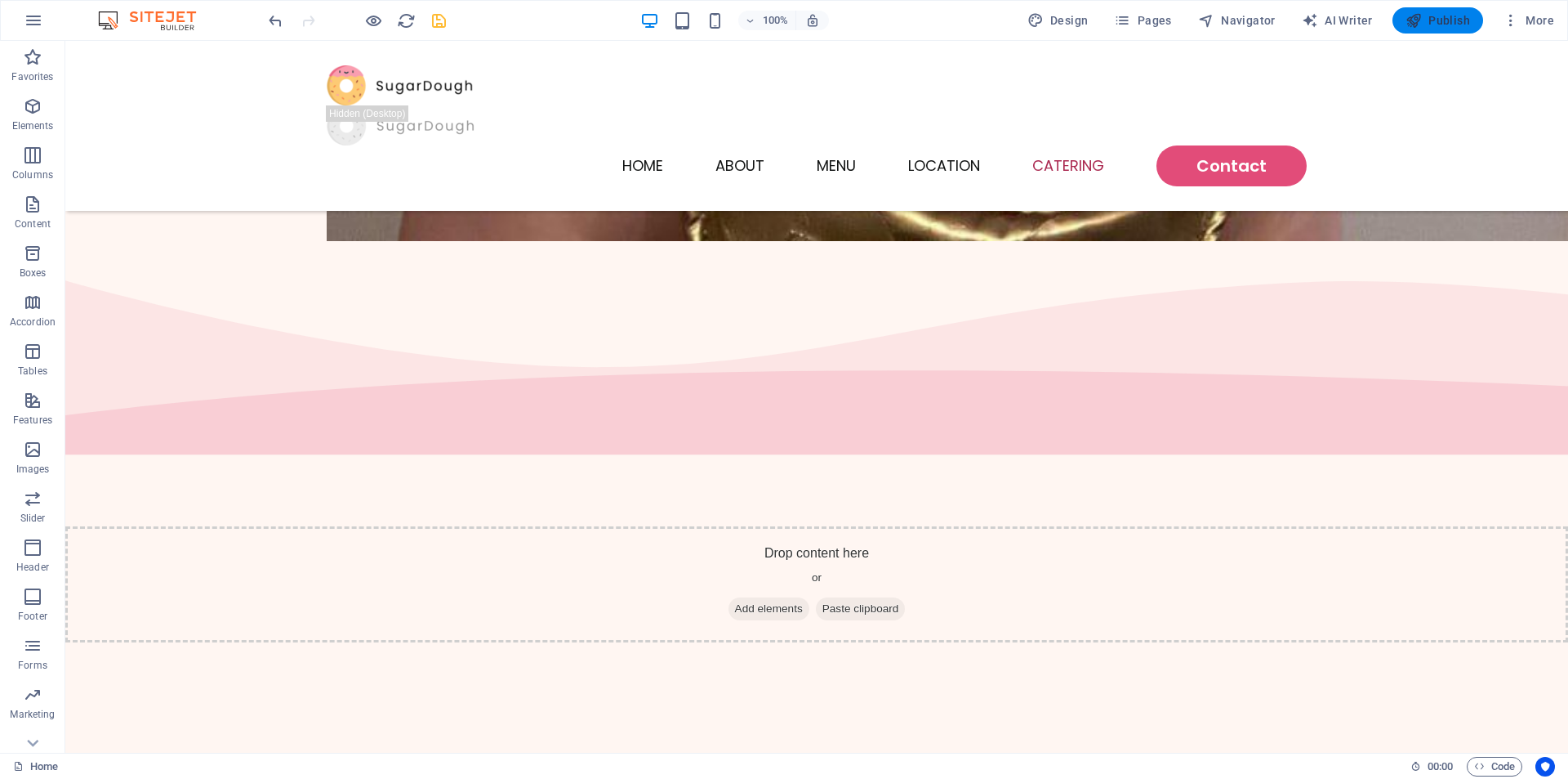
click at [1422, 17] on icon "button" at bounding box center [1414, 20] width 16 height 16
